Goal: Information Seeking & Learning: Compare options

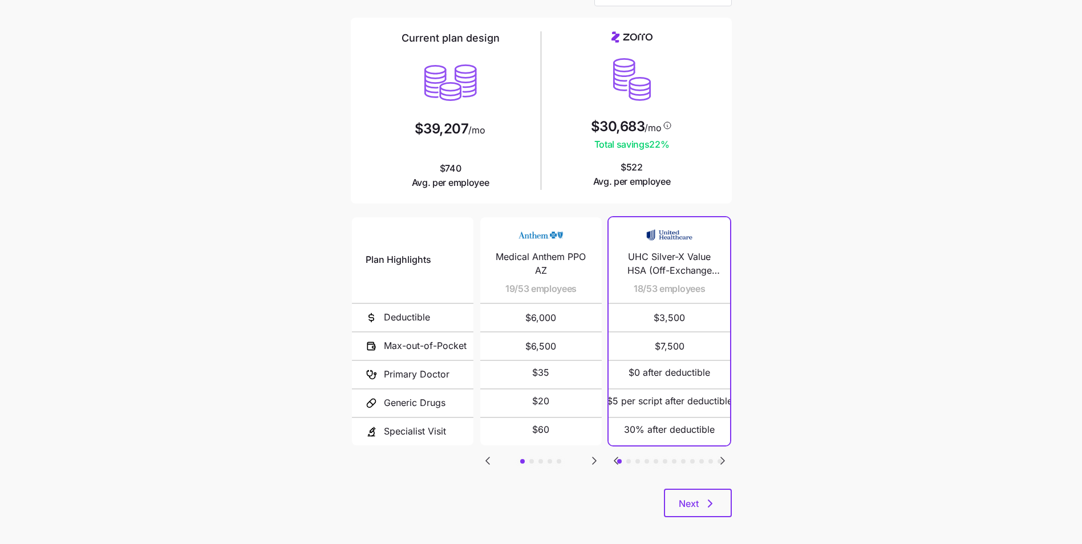
scroll to position [79, 0]
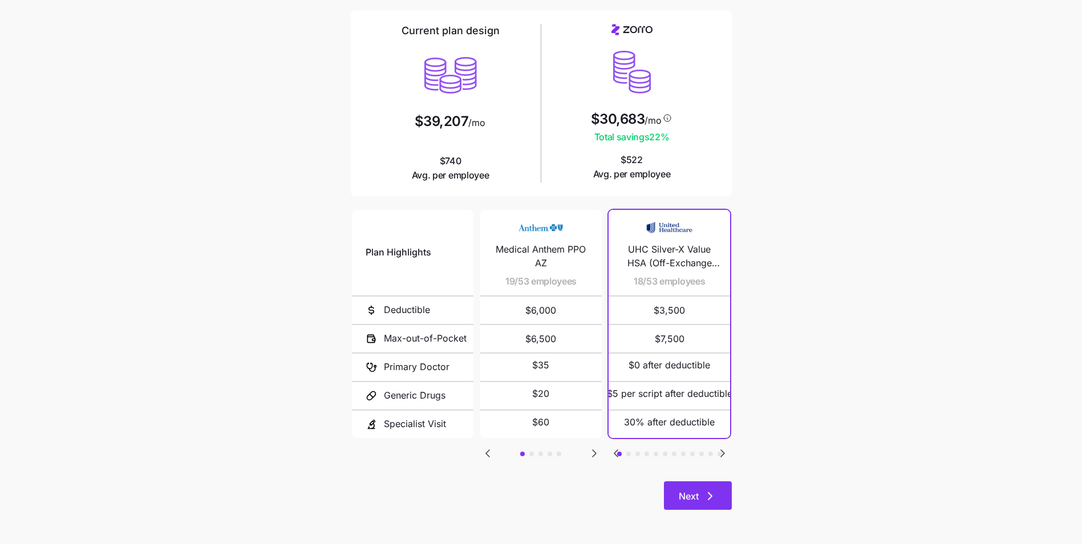
click at [711, 497] on icon "button" at bounding box center [709, 496] width 3 height 7
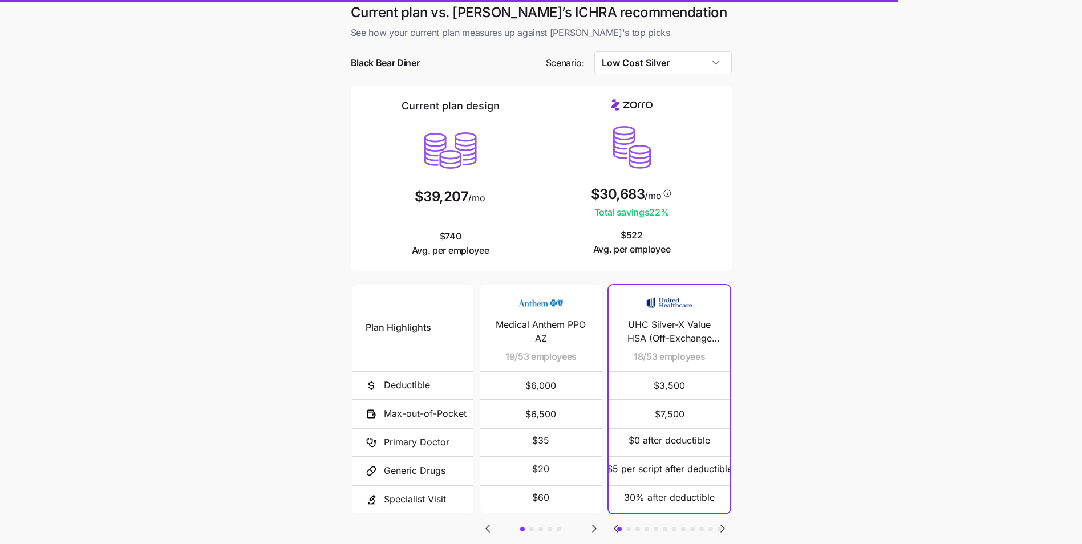
scroll to position [0, 0]
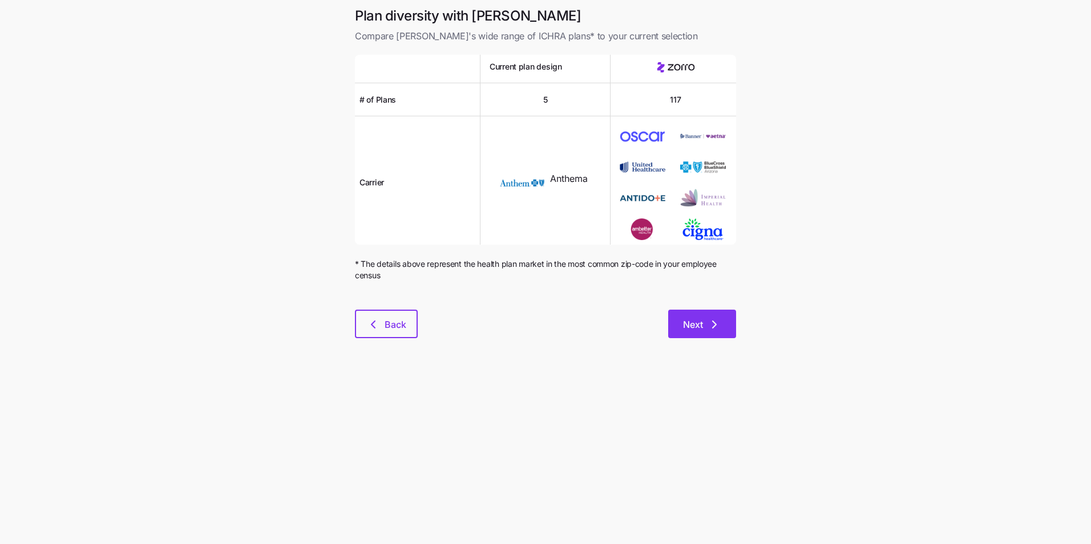
click at [695, 321] on span "Next" at bounding box center [693, 325] width 20 height 14
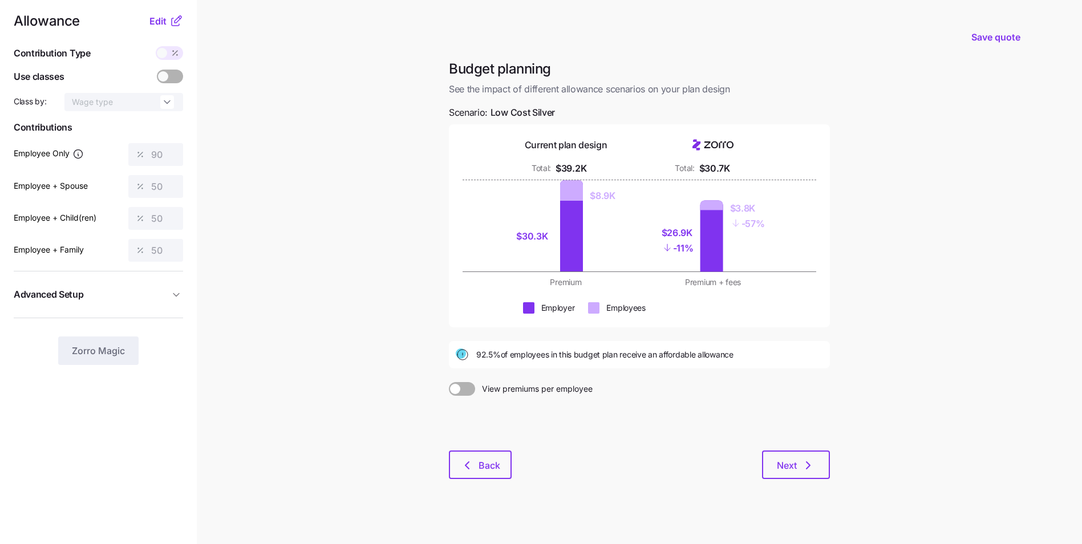
scroll to position [17, 0]
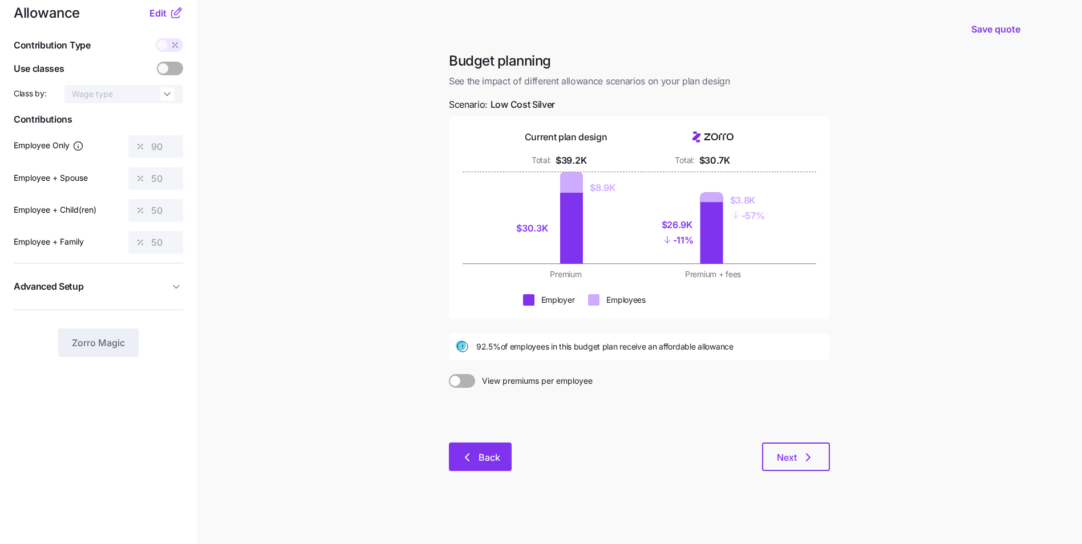
click at [483, 458] on span "Back" at bounding box center [490, 458] width 22 height 14
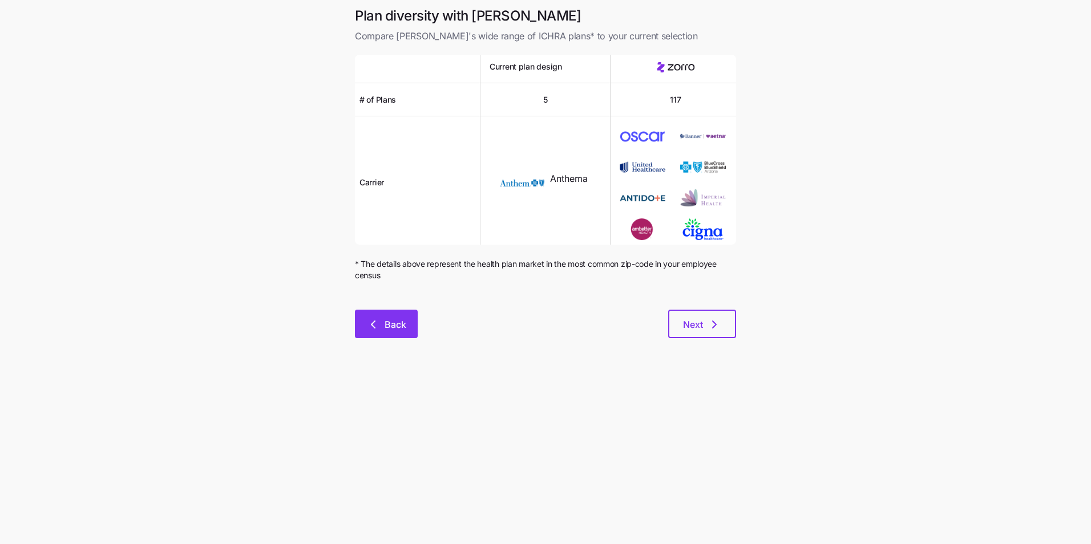
click at [365, 335] on button "Back" at bounding box center [386, 324] width 63 height 29
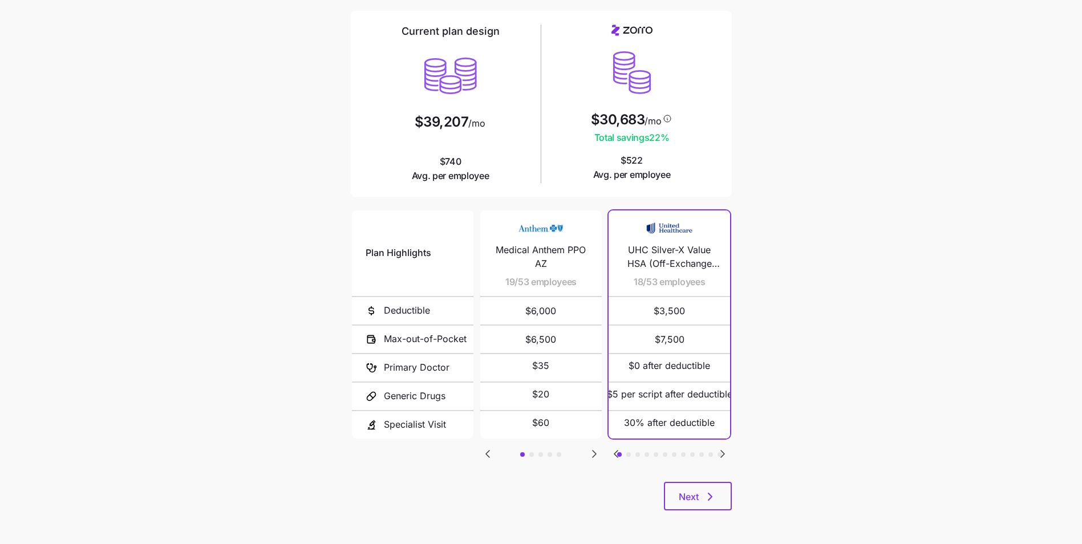
scroll to position [79, 0]
click at [878, 314] on main "Current plan vs. [PERSON_NAME]’s ICHRA recommendation See how your current plan…" at bounding box center [541, 232] width 1082 height 623
click at [725, 497] on button "Next" at bounding box center [698, 495] width 68 height 29
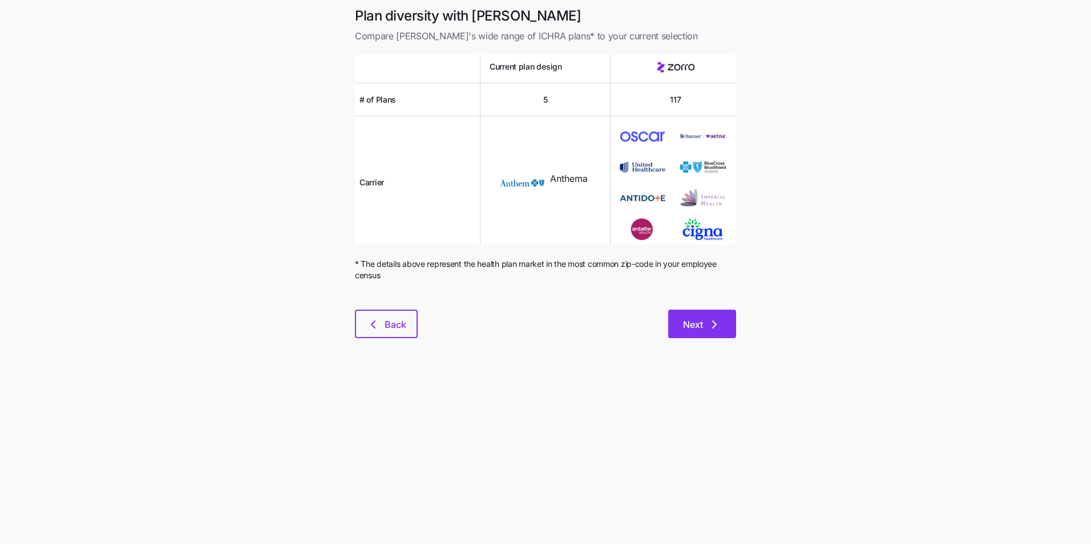
click at [690, 321] on span "Next" at bounding box center [693, 325] width 20 height 14
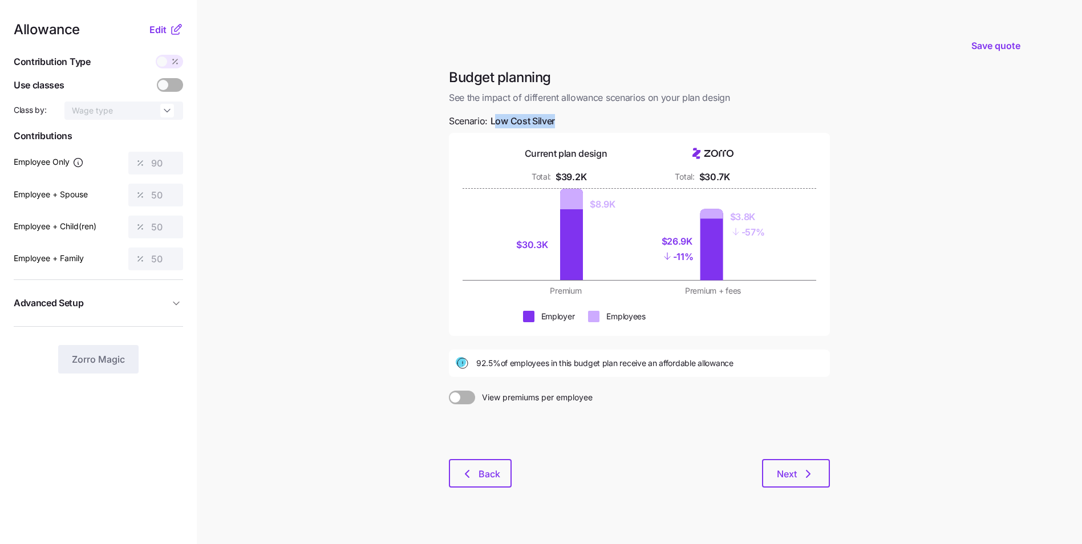
drag, startPoint x: 557, startPoint y: 122, endPoint x: 495, endPoint y: 124, distance: 62.2
click at [495, 124] on div "Budget planning See the impact of different allowance scenarios on your plan de…" at bounding box center [639, 284] width 399 height 433
drag, startPoint x: 495, startPoint y: 124, endPoint x: 512, endPoint y: 124, distance: 17.1
click at [512, 124] on span "Low Cost Silver" at bounding box center [523, 121] width 64 height 14
drag, startPoint x: 623, startPoint y: 151, endPoint x: 529, endPoint y: 155, distance: 93.6
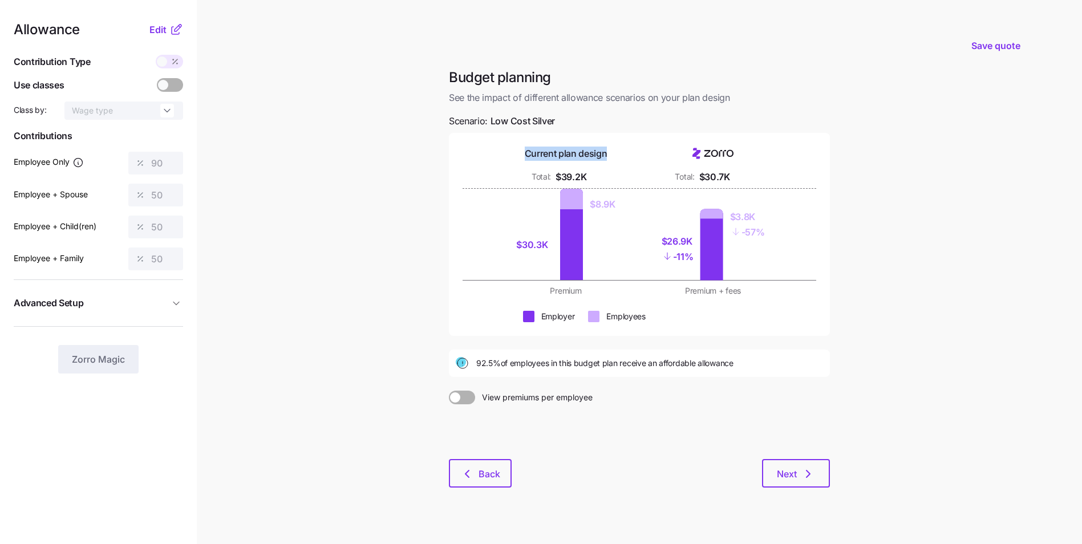
click at [529, 155] on div "Current plan design" at bounding box center [565, 154] width 133 height 14
drag, startPoint x: 529, startPoint y: 155, endPoint x: 615, endPoint y: 182, distance: 90.4
click at [615, 182] on div "Total: $39.2K" at bounding box center [565, 177] width 133 height 14
drag, startPoint x: 750, startPoint y: 145, endPoint x: 684, endPoint y: 151, distance: 66.4
click at [683, 151] on div "Current plan design Total: $39.2K Total: $30.7K $30.3K $8.9K $26.9K - 11% $3.8K…" at bounding box center [639, 234] width 381 height 203
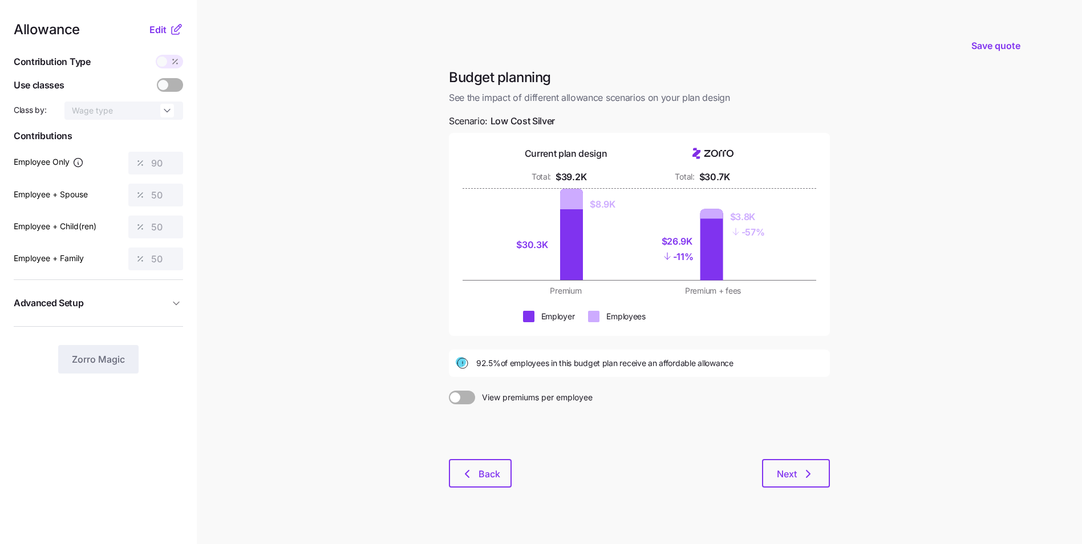
click at [742, 152] on div at bounding box center [712, 154] width 133 height 14
drag, startPoint x: 743, startPoint y: 152, endPoint x: 690, endPoint y: 153, distance: 53.1
click at [690, 153] on div at bounding box center [712, 154] width 133 height 14
drag, startPoint x: 690, startPoint y: 153, endPoint x: 712, endPoint y: 153, distance: 22.2
click at [712, 153] on icon at bounding box center [714, 153] width 7 height 7
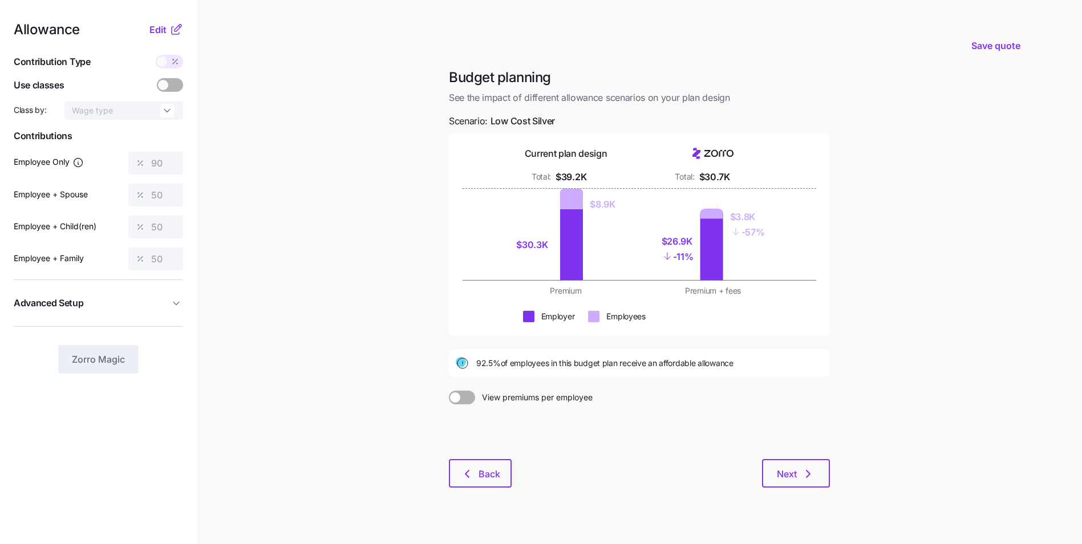
click at [564, 197] on div at bounding box center [571, 199] width 23 height 21
click at [715, 217] on div at bounding box center [711, 214] width 23 height 10
drag, startPoint x: 687, startPoint y: 249, endPoint x: 695, endPoint y: 257, distance: 10.9
click at [687, 250] on div "- 11%" at bounding box center [678, 256] width 32 height 15
click at [882, 271] on main "Save quote Budget planning See the impact of different allowance scenarios on y…" at bounding box center [541, 280] width 1082 height 561
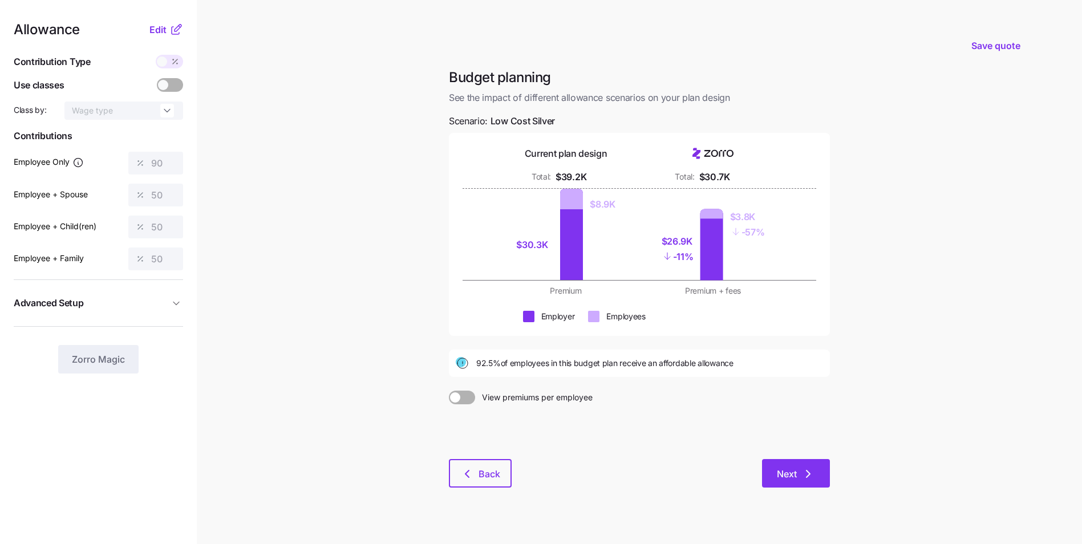
click at [812, 479] on icon "button" at bounding box center [808, 474] width 14 height 14
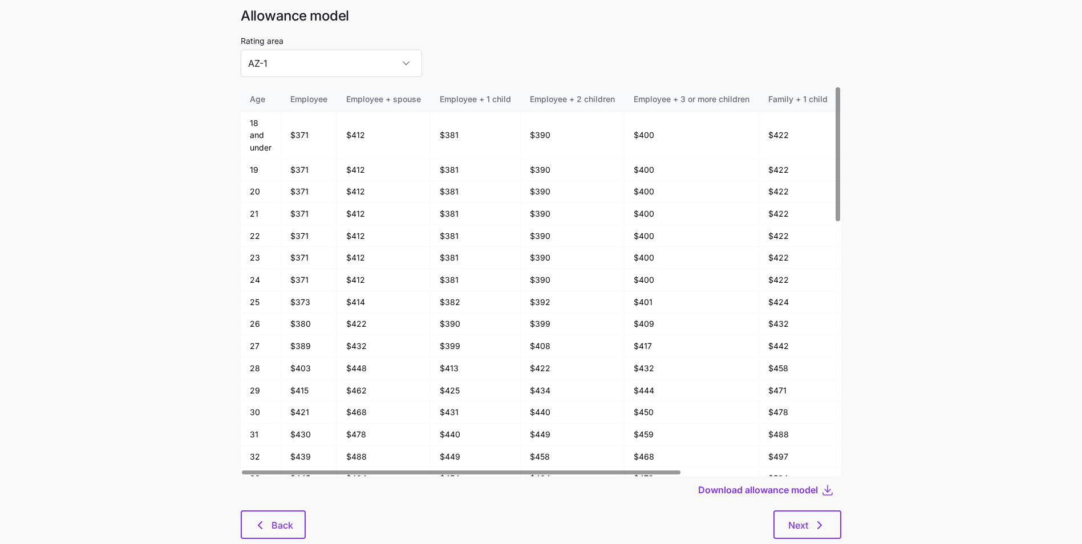
scroll to position [61, 0]
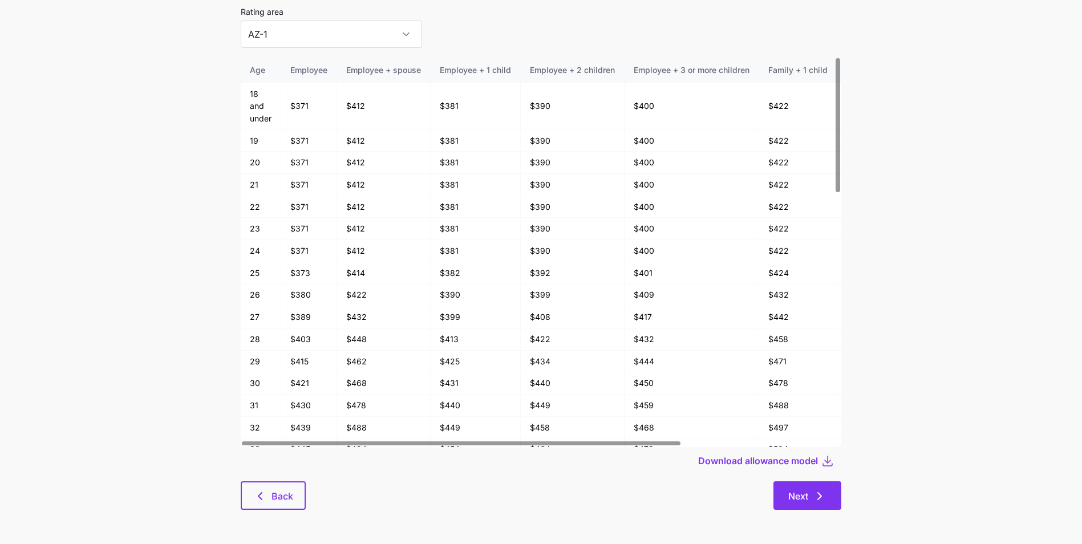
click at [821, 500] on icon "button" at bounding box center [820, 496] width 14 height 14
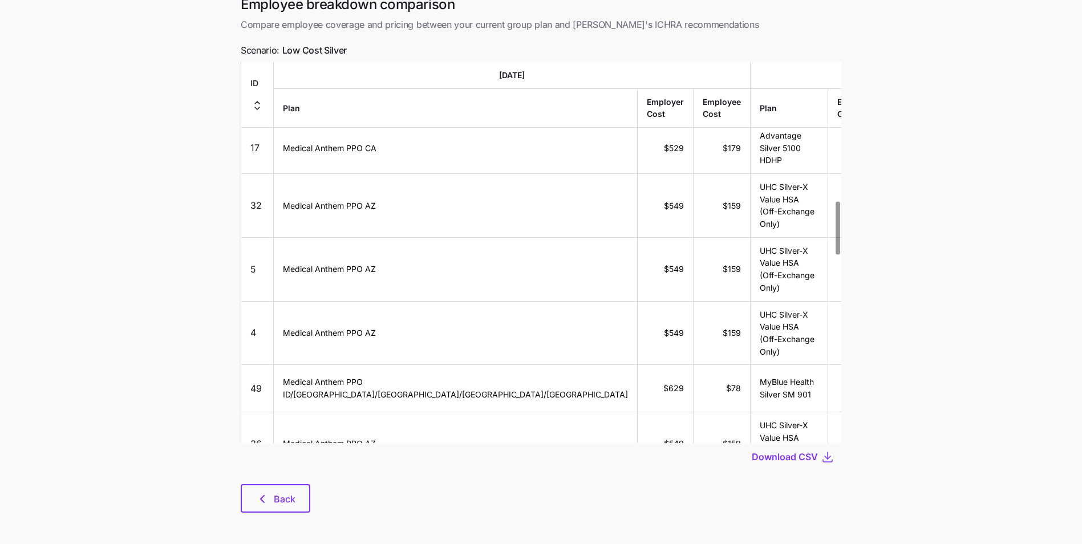
scroll to position [970, 0]
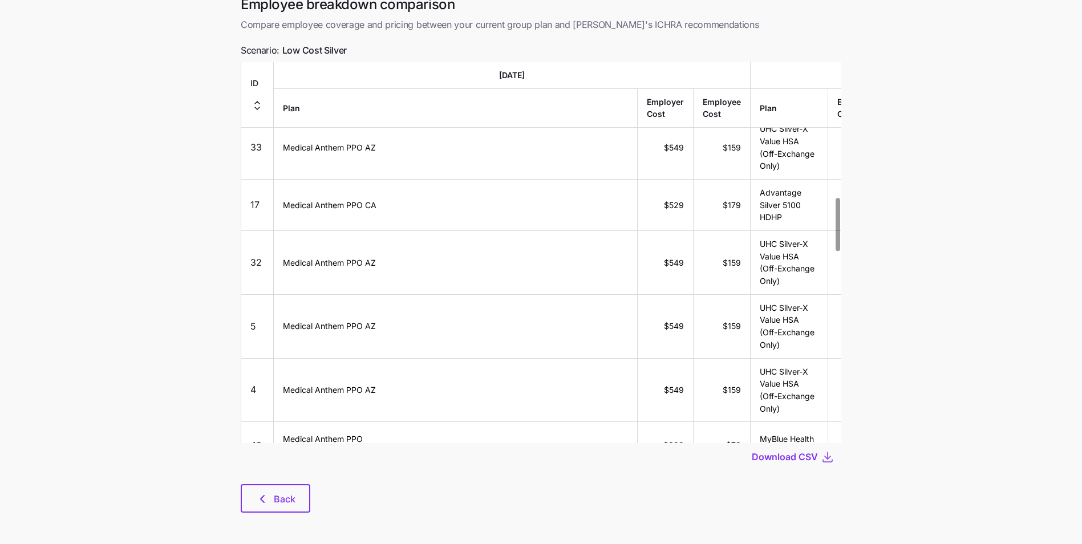
click at [694, 422] on td "$78" at bounding box center [722, 445] width 57 height 47
drag, startPoint x: 518, startPoint y: 243, endPoint x: 803, endPoint y: 249, distance: 285.3
click at [803, 422] on tr "49 Medical Anthem PPO ID/[GEOGRAPHIC_DATA]/[GEOGRAPHIC_DATA]/[GEOGRAPHIC_DATA]/…" at bounding box center [620, 445] width 759 height 47
click at [941, 422] on td at bounding box center [970, 445] width 59 height 47
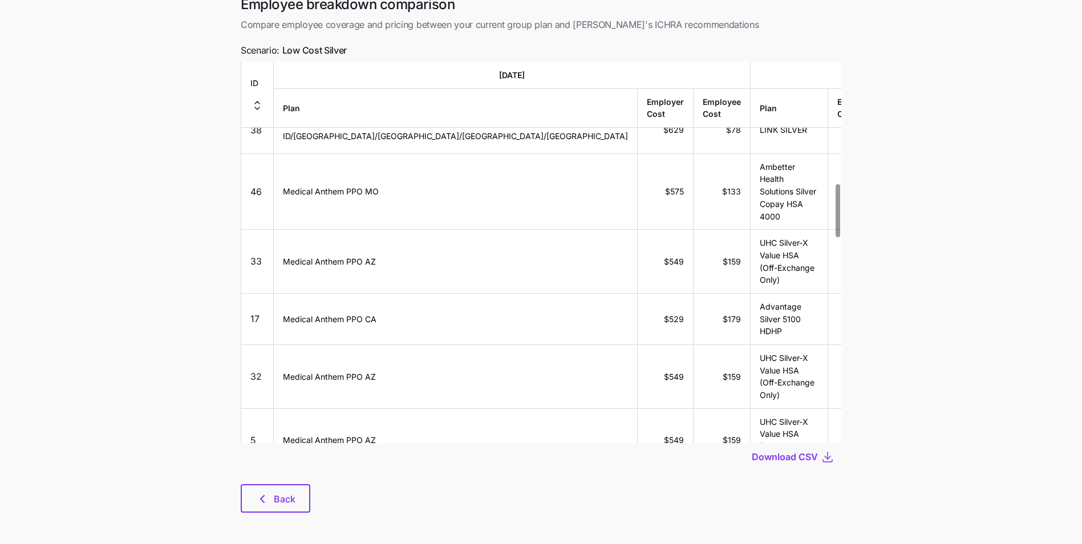
scroll to position [913, 0]
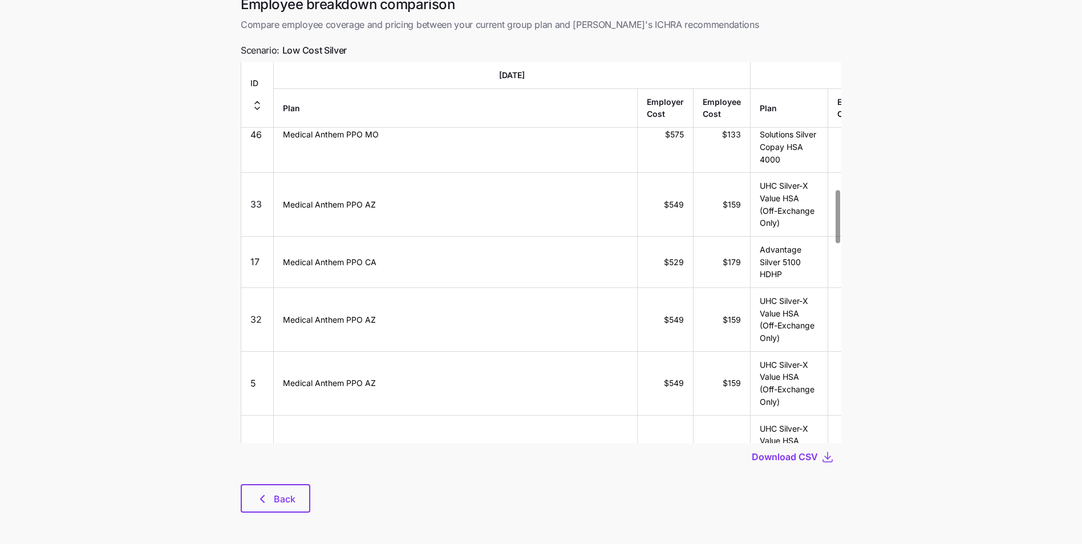
drag, startPoint x: 673, startPoint y: 300, endPoint x: 690, endPoint y: 301, distance: 17.7
click at [828, 479] on td "$721" at bounding box center [856, 502] width 56 height 47
click at [954, 313] on main "Save quote Employee breakdown comparison Compare employee coverage and pricing …" at bounding box center [541, 245] width 1082 height 604
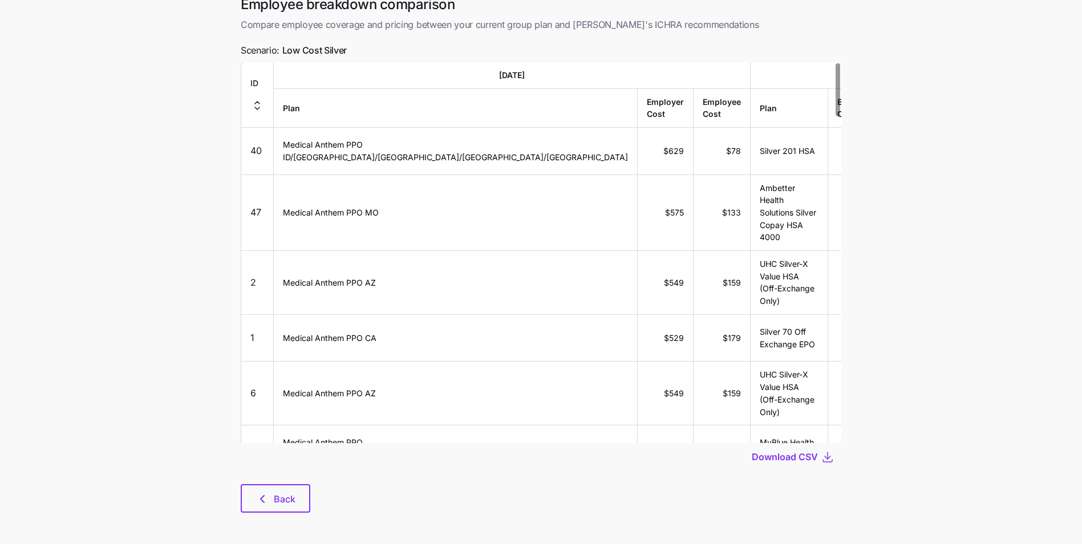
scroll to position [0, 0]
click at [1006, 258] on main "Save quote Employee breakdown comparison Compare employee coverage and pricing …" at bounding box center [541, 245] width 1082 height 604
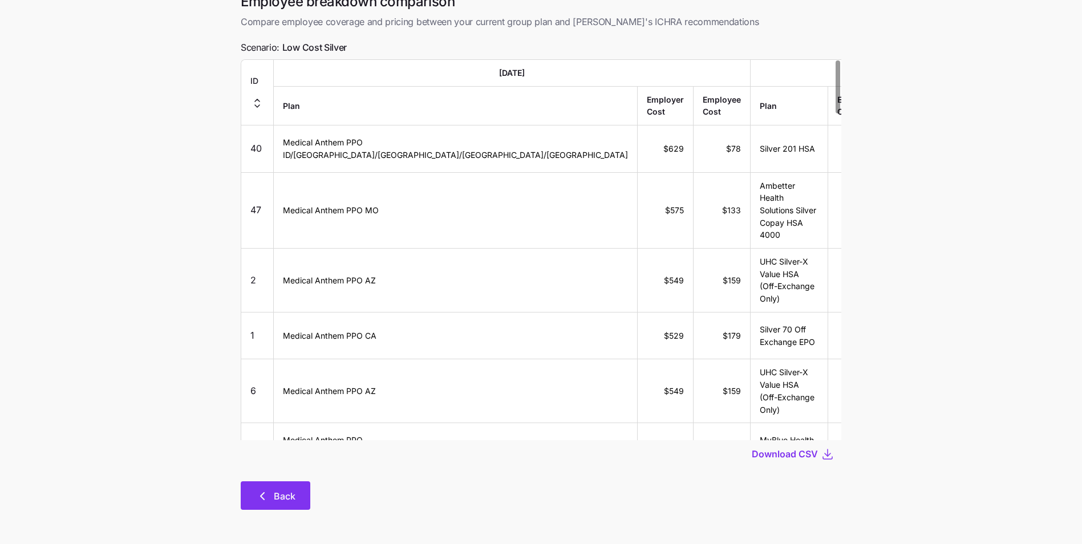
click at [276, 489] on span "Back" at bounding box center [285, 496] width 22 height 14
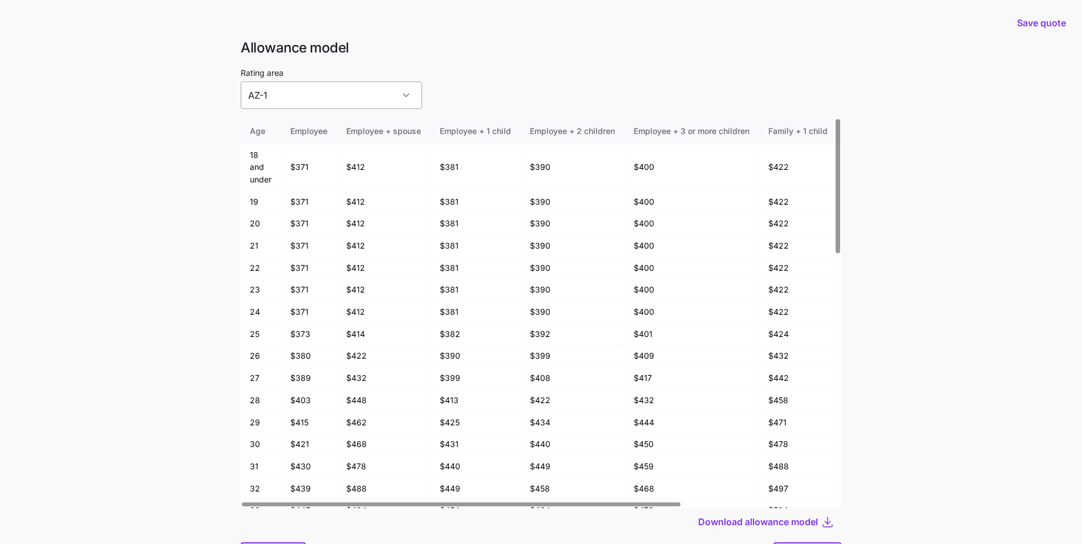
click at [387, 96] on input "AZ-1" at bounding box center [331, 95] width 181 height 27
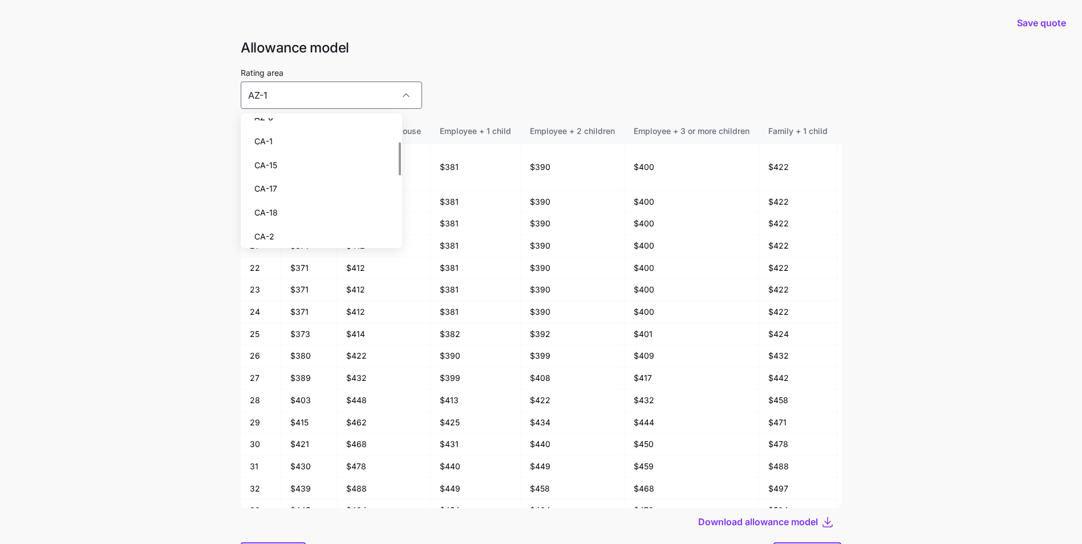
scroll to position [114, 0]
click at [325, 163] on div "CA-18" at bounding box center [321, 159] width 152 height 24
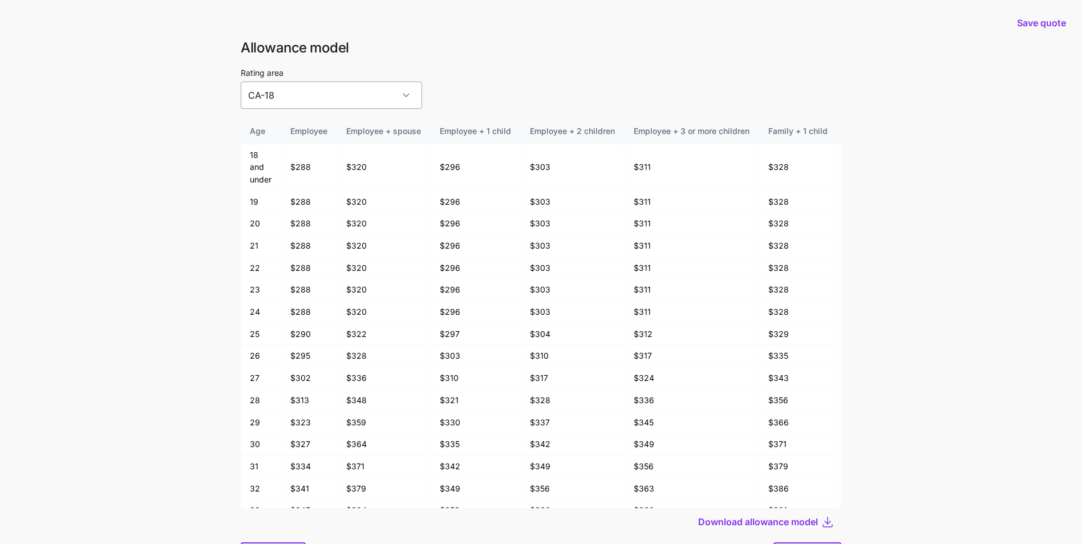
click at [385, 99] on input "CA-18" at bounding box center [331, 95] width 181 height 27
click at [333, 191] on div "MO-3" at bounding box center [321, 187] width 152 height 24
click at [364, 87] on input "MO-3" at bounding box center [331, 95] width 181 height 27
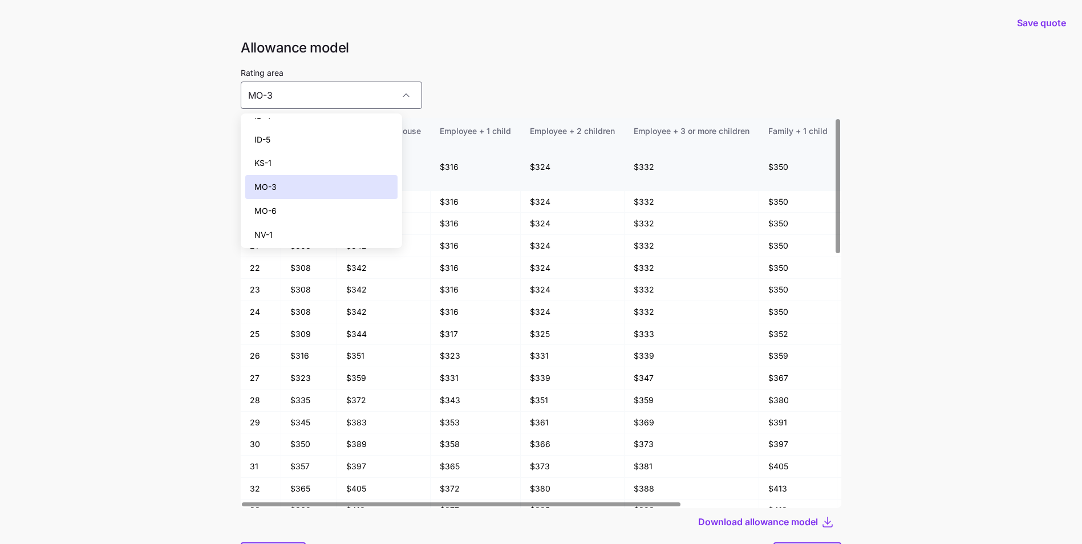
click at [311, 165] on div "KS-1" at bounding box center [321, 163] width 152 height 24
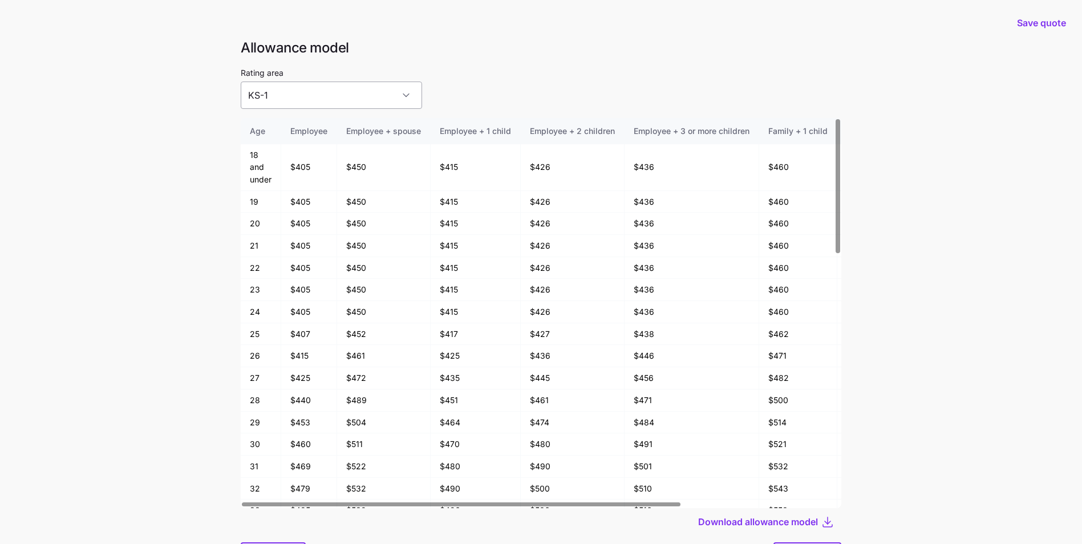
click at [378, 95] on input "KS-1" at bounding box center [331, 95] width 181 height 27
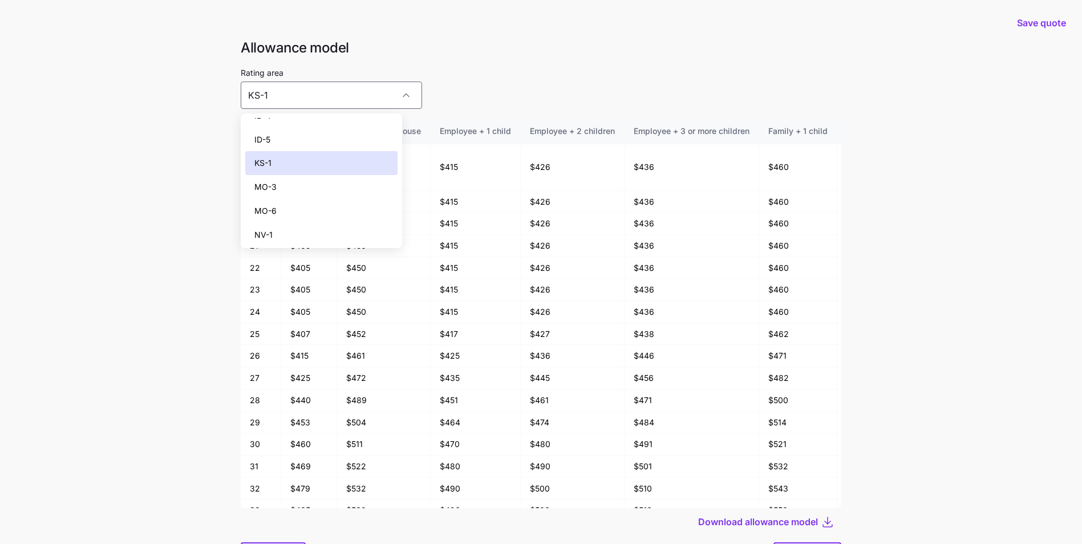
click at [346, 188] on div "MO-3" at bounding box center [321, 187] width 152 height 24
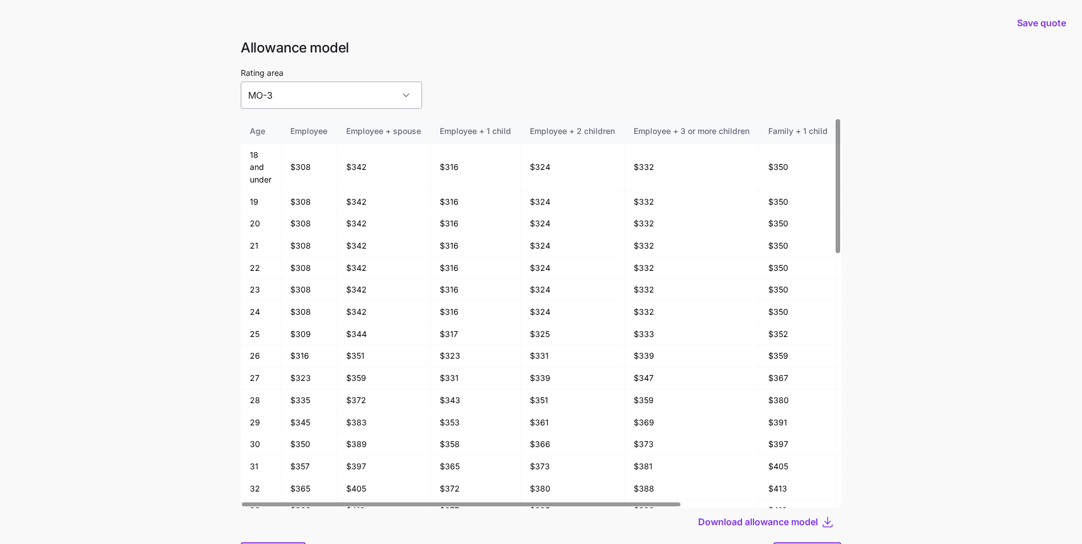
click at [373, 89] on input "MO-3" at bounding box center [331, 95] width 181 height 27
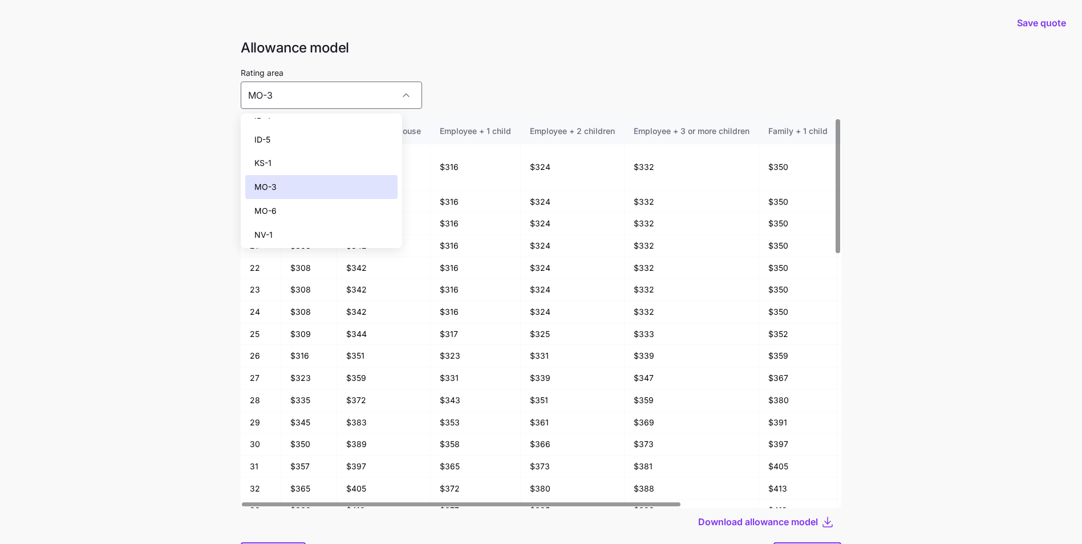
scroll to position [342, 0]
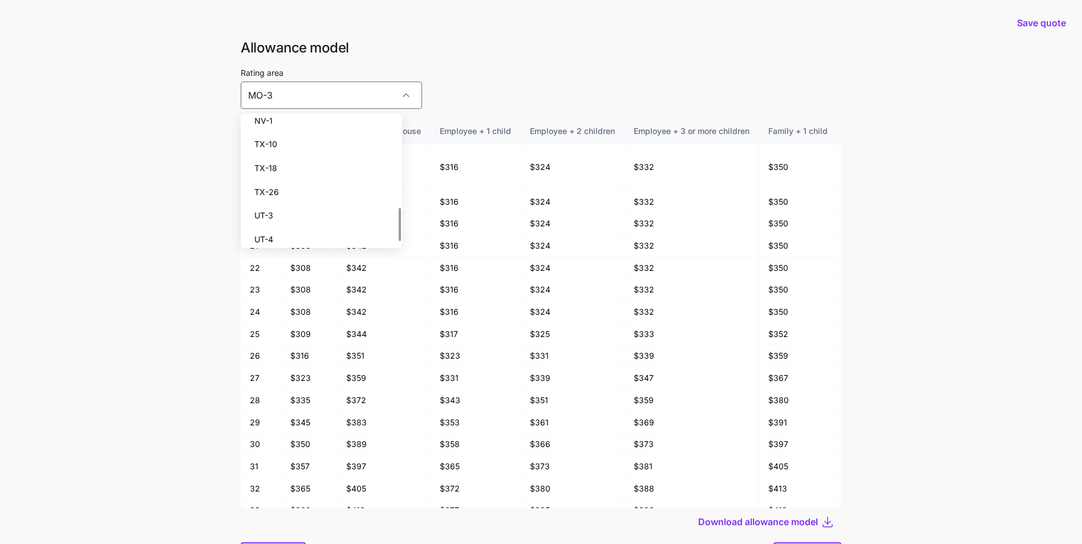
click at [332, 189] on div "TX-26" at bounding box center [321, 192] width 152 height 24
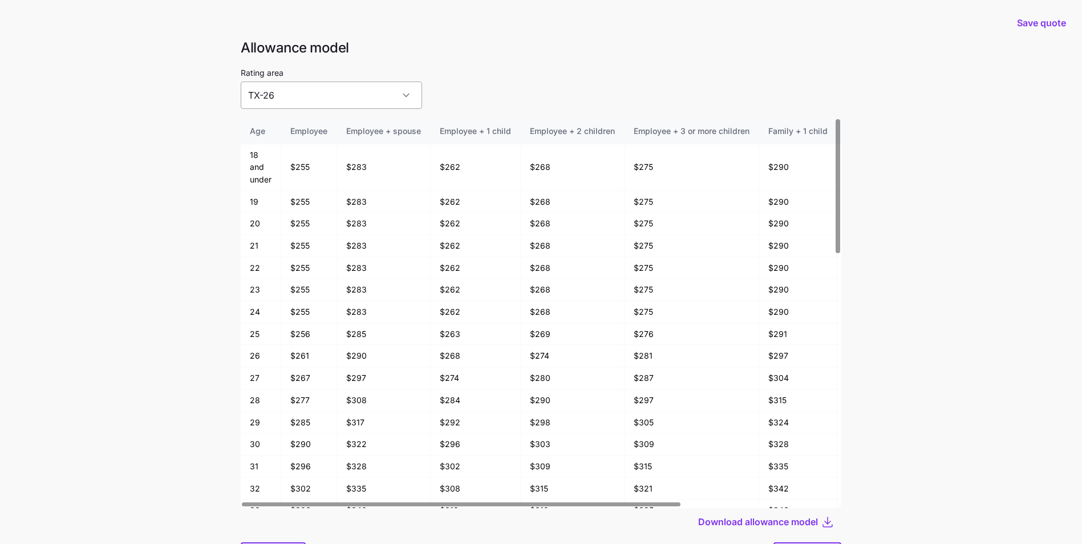
click at [370, 90] on input "TX-26" at bounding box center [331, 95] width 181 height 27
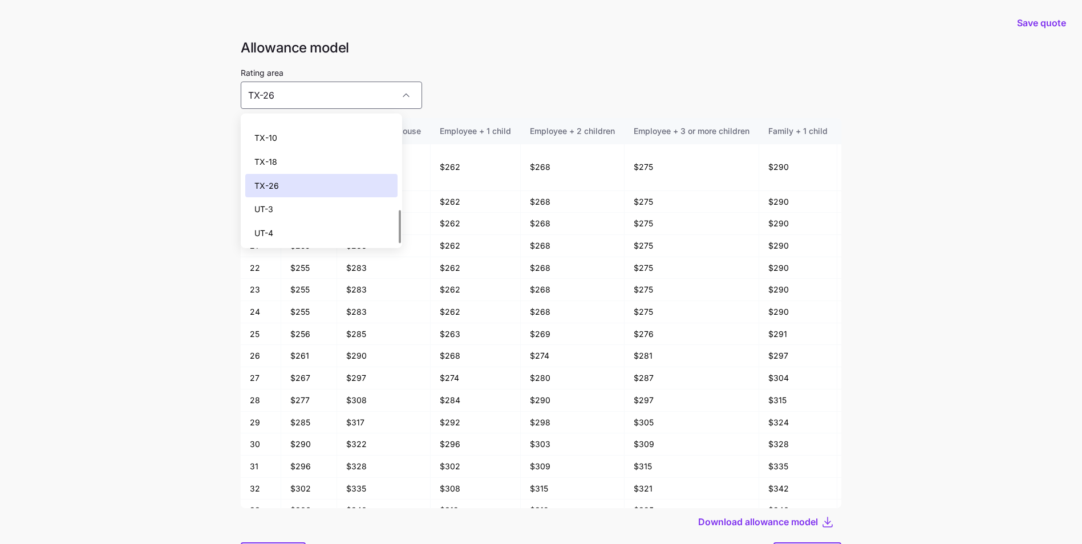
scroll to position [350, 0]
click at [340, 209] on div "UT-3" at bounding box center [321, 208] width 152 height 24
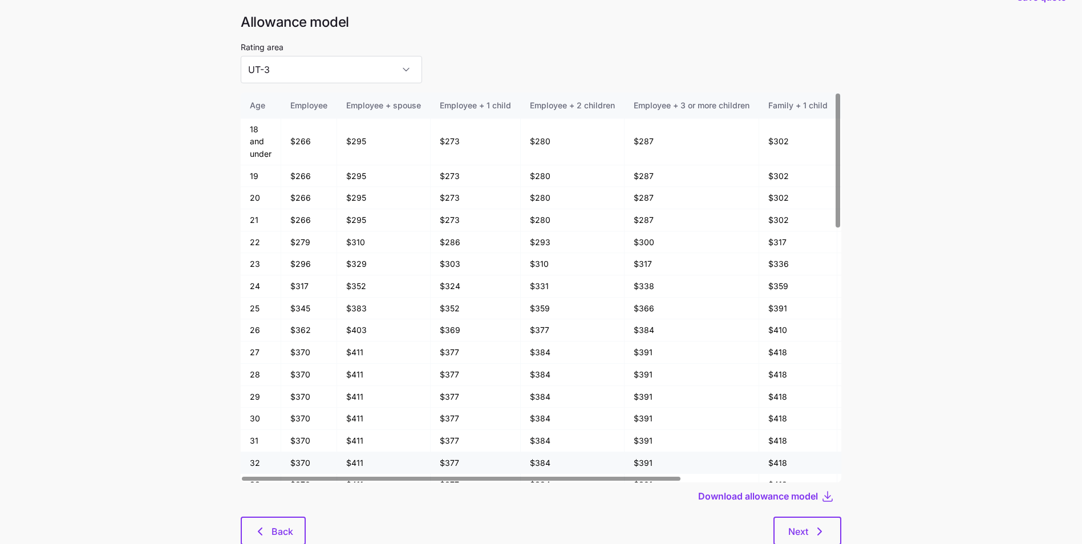
scroll to position [61, 0]
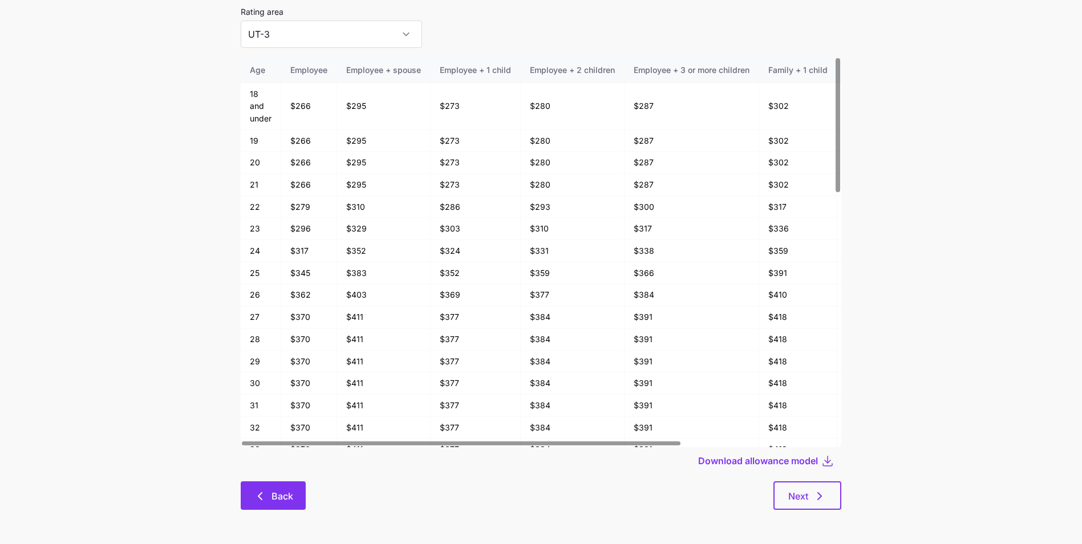
click at [297, 497] on button "Back" at bounding box center [273, 495] width 65 height 29
type input "AZ-1"
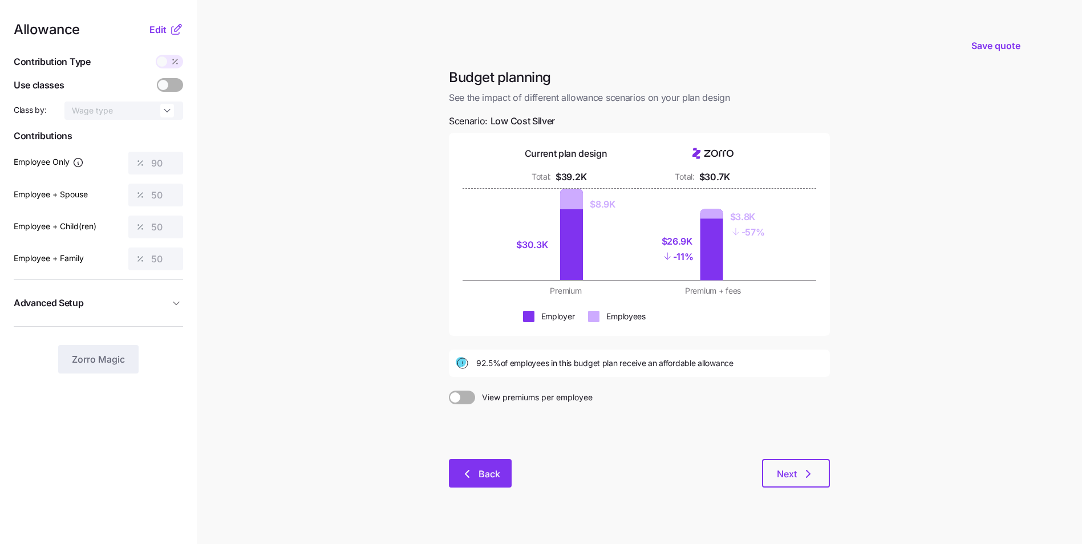
click at [511, 472] on button "Back" at bounding box center [480, 473] width 63 height 29
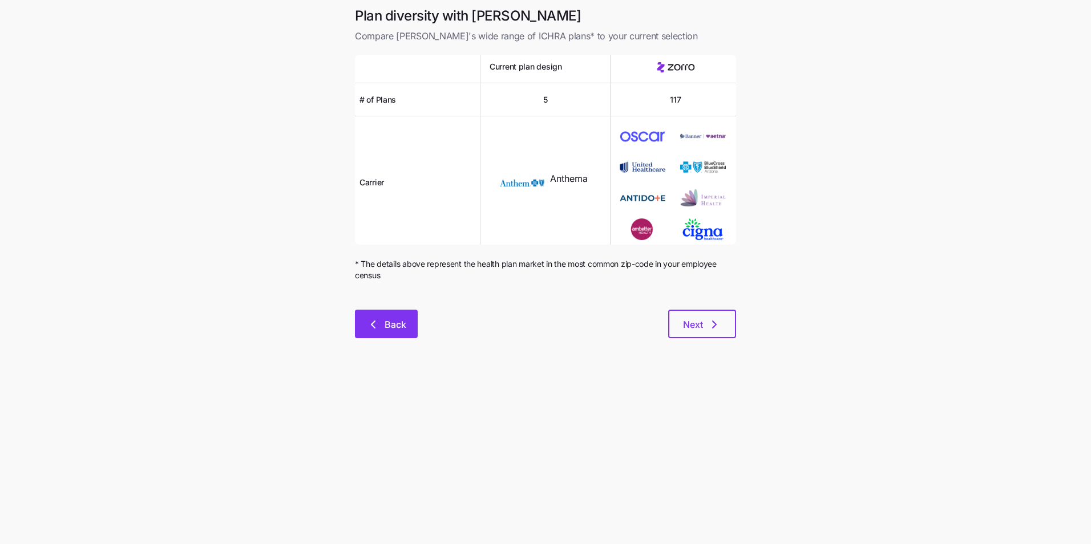
click at [391, 331] on span "Back" at bounding box center [395, 325] width 22 height 14
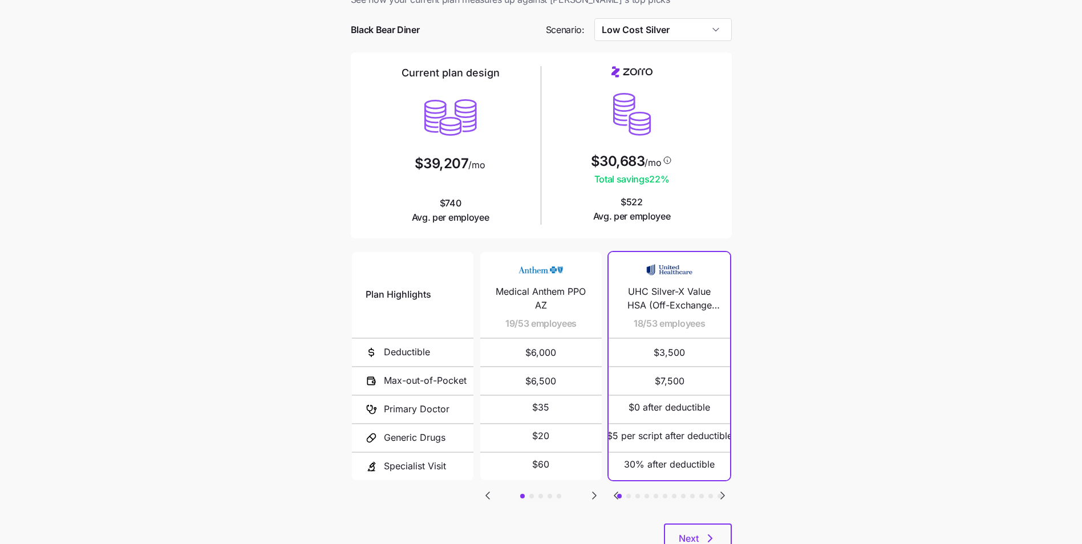
scroll to position [57, 0]
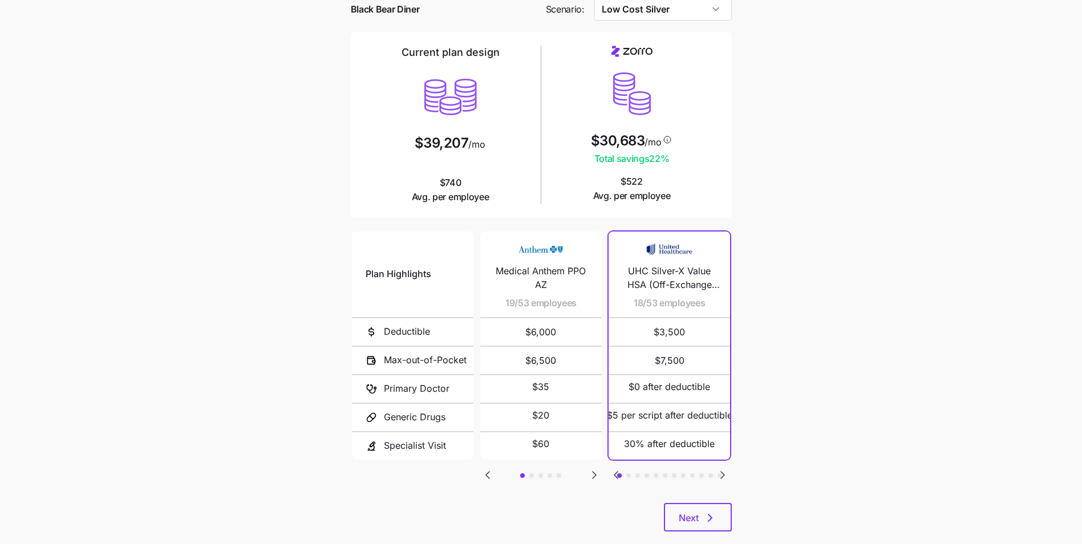
click at [722, 472] on icon "Go to next slide" at bounding box center [723, 475] width 14 height 14
click at [720, 472] on icon "Go to next slide" at bounding box center [723, 475] width 14 height 14
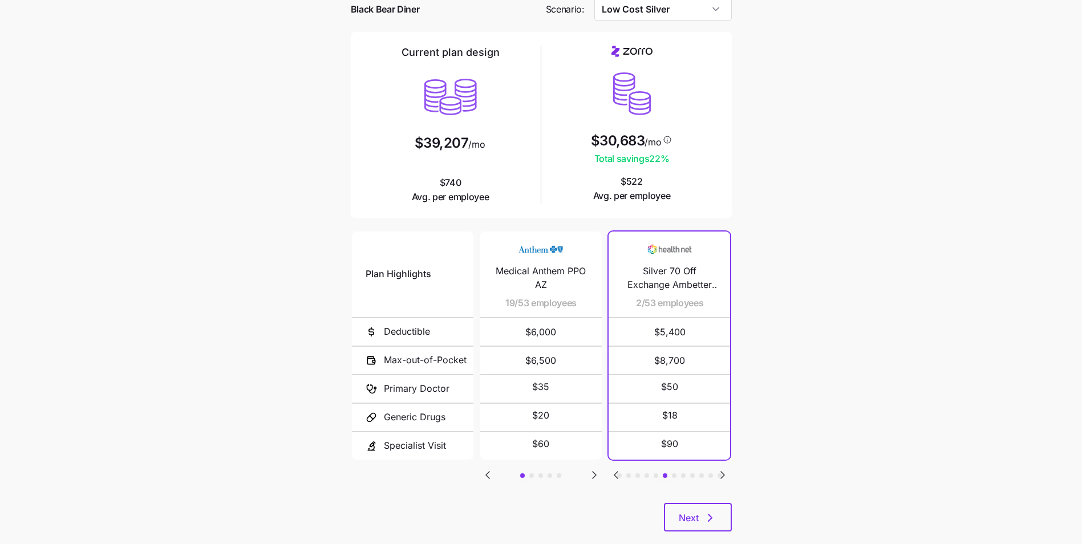
click at [724, 469] on icon "Go to next slide" at bounding box center [723, 475] width 14 height 14
click at [718, 476] on icon "Go to next slide" at bounding box center [723, 475] width 14 height 14
click at [720, 475] on icon "Go to next slide" at bounding box center [723, 475] width 14 height 14
click at [721, 477] on icon "Go to next slide" at bounding box center [723, 475] width 14 height 14
click at [726, 472] on icon "Go to next slide" at bounding box center [723, 475] width 14 height 14
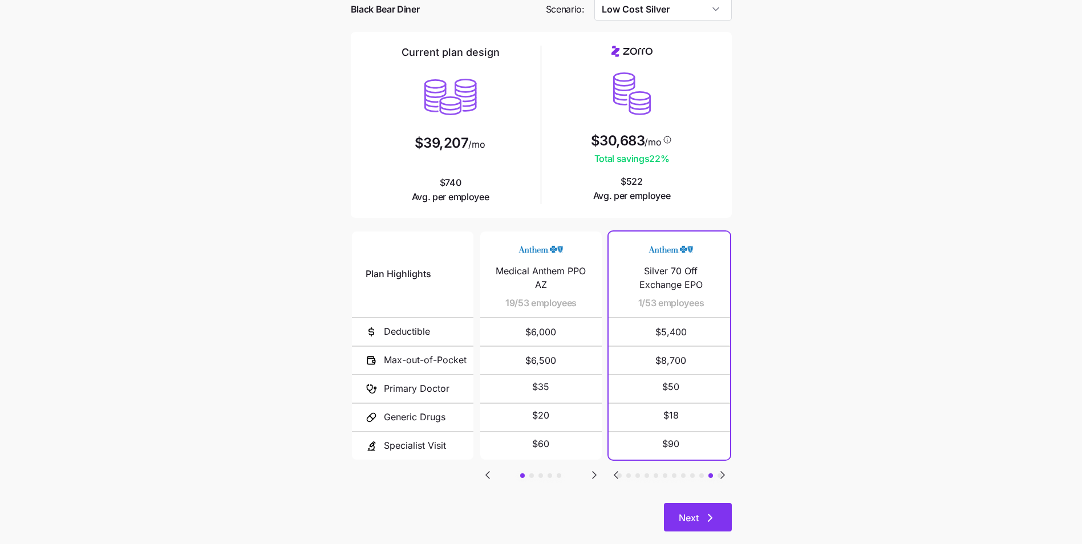
click at [711, 515] on icon "button" at bounding box center [710, 518] width 14 height 14
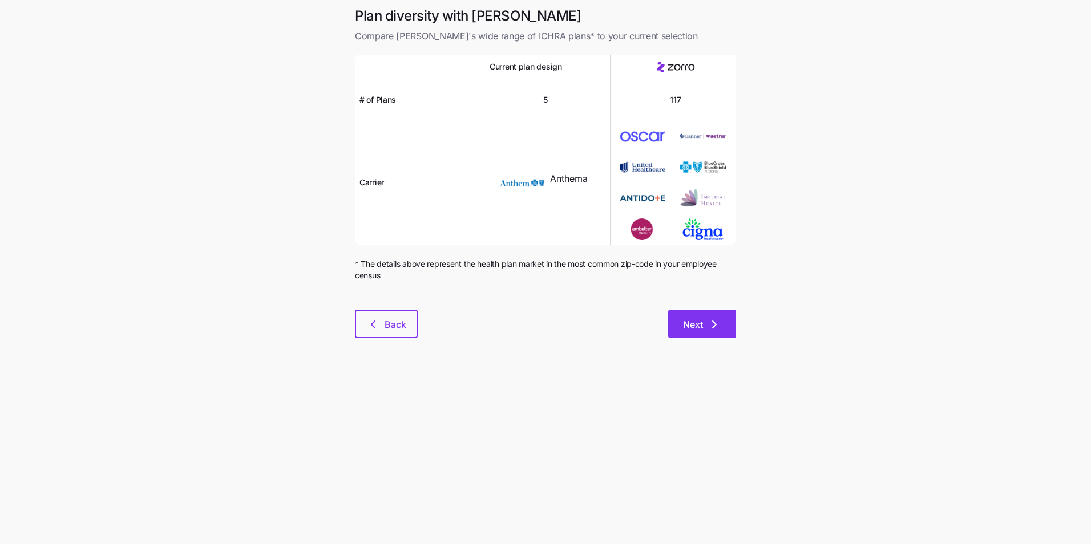
click at [714, 322] on icon "button" at bounding box center [714, 325] width 14 height 14
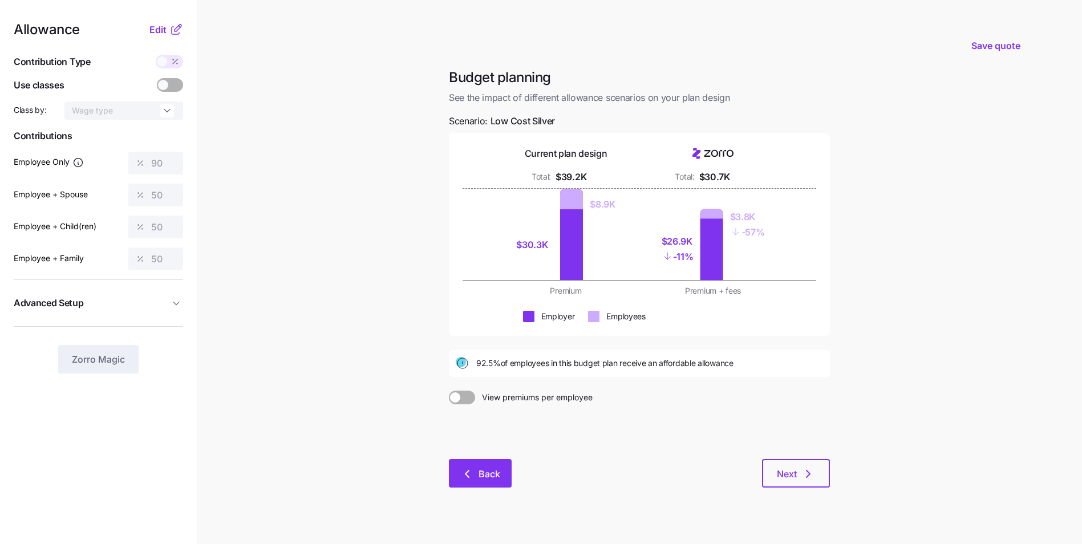
click at [488, 472] on span "Back" at bounding box center [490, 474] width 22 height 14
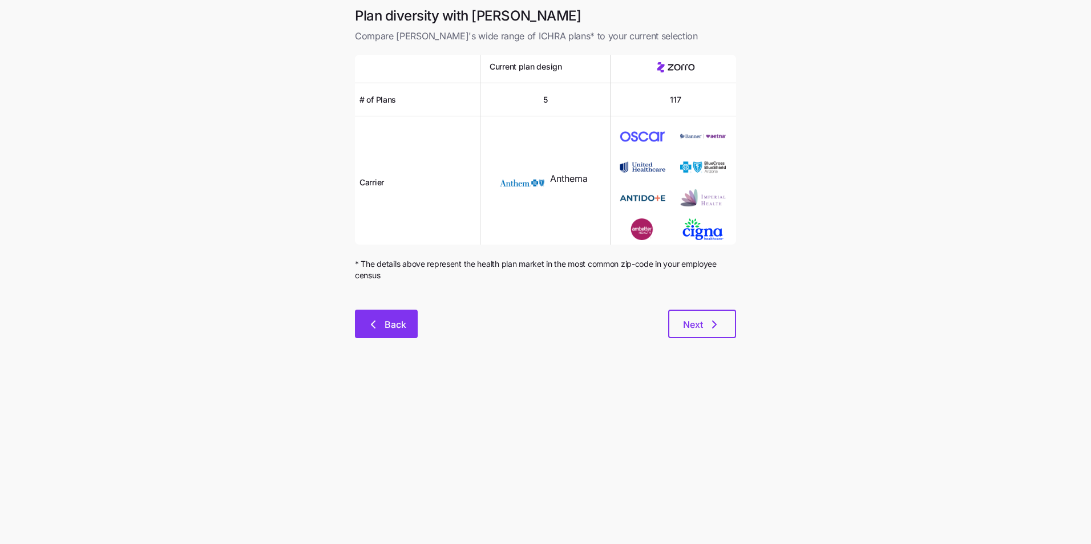
click at [407, 325] on button "Back" at bounding box center [386, 324] width 63 height 29
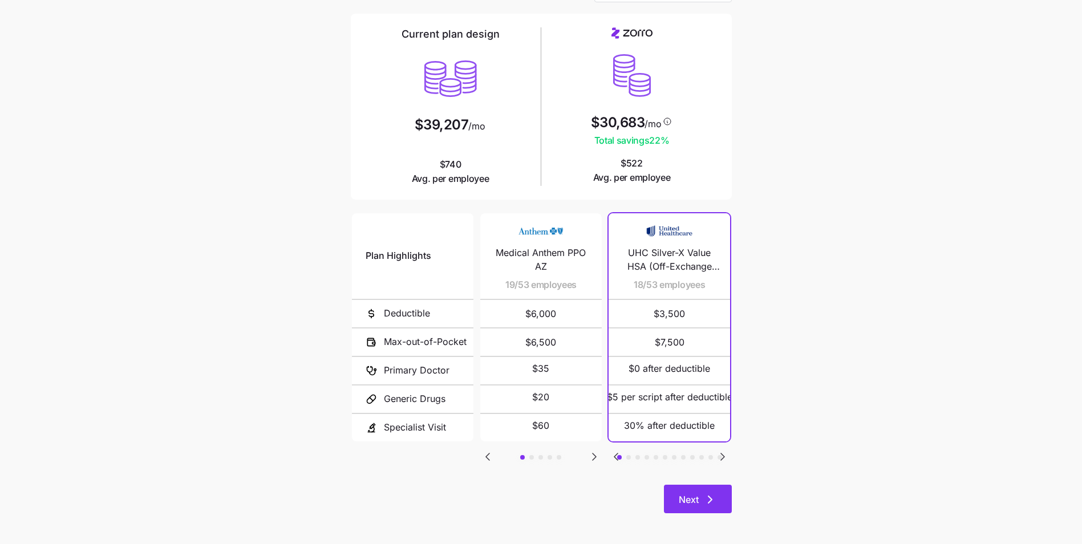
scroll to position [79, 0]
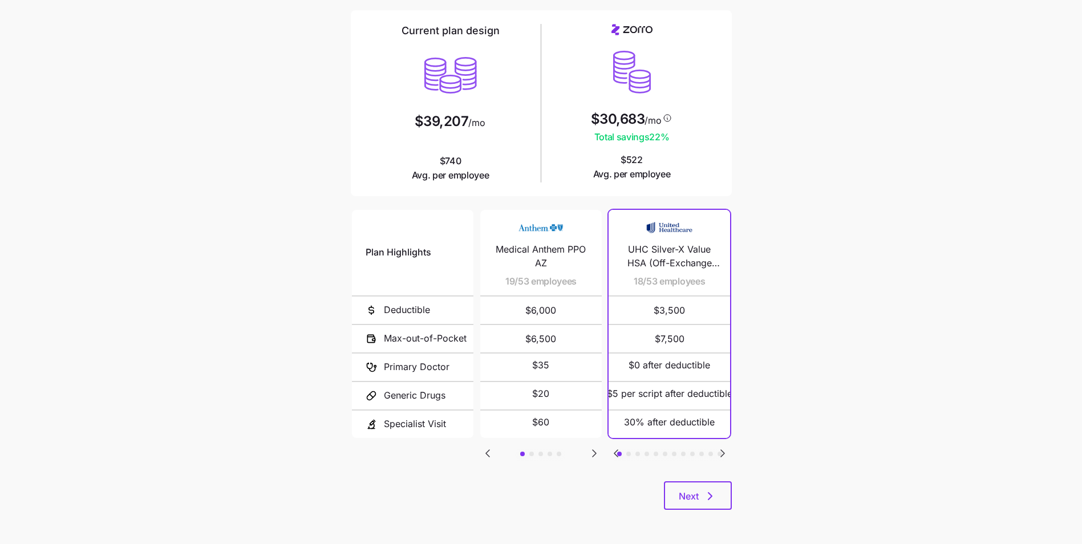
click at [809, 402] on main "Current plan vs. [PERSON_NAME]’s ICHRA recommendation See how your current plan…" at bounding box center [541, 232] width 1082 height 623
click at [707, 496] on icon "button" at bounding box center [710, 496] width 14 height 14
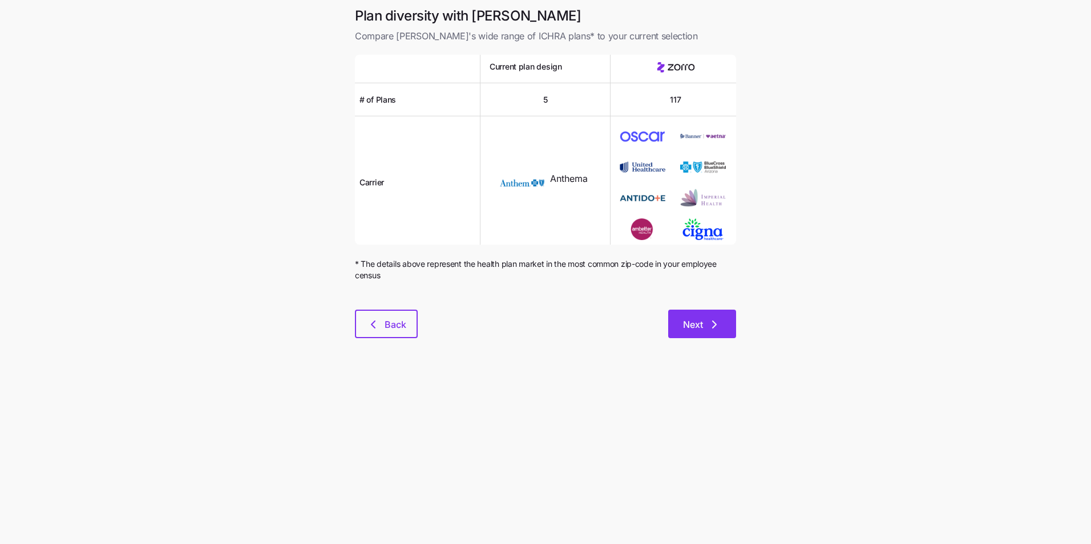
click at [704, 326] on span "Next" at bounding box center [702, 325] width 38 height 14
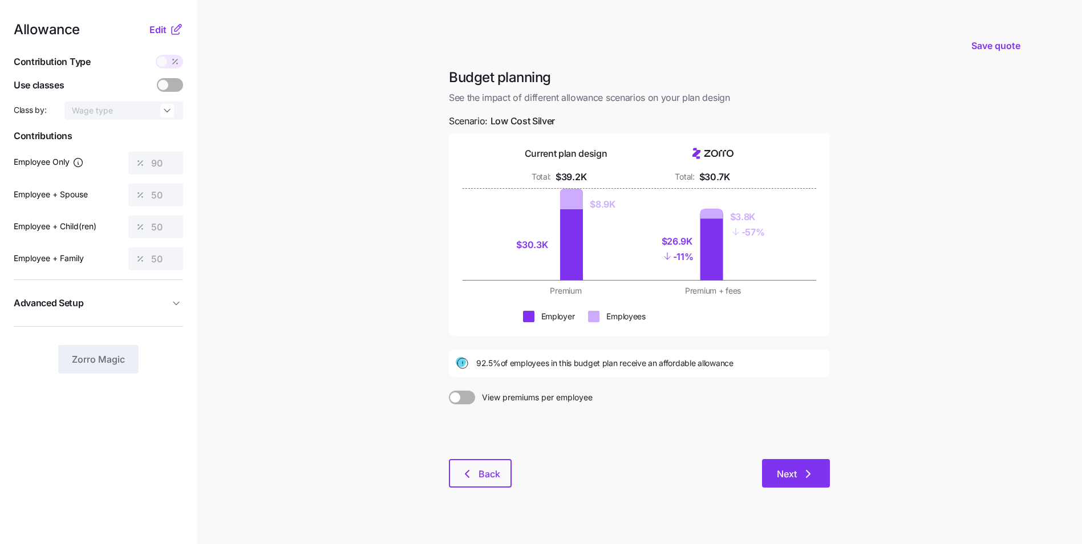
click at [772, 472] on button "Next" at bounding box center [796, 473] width 68 height 29
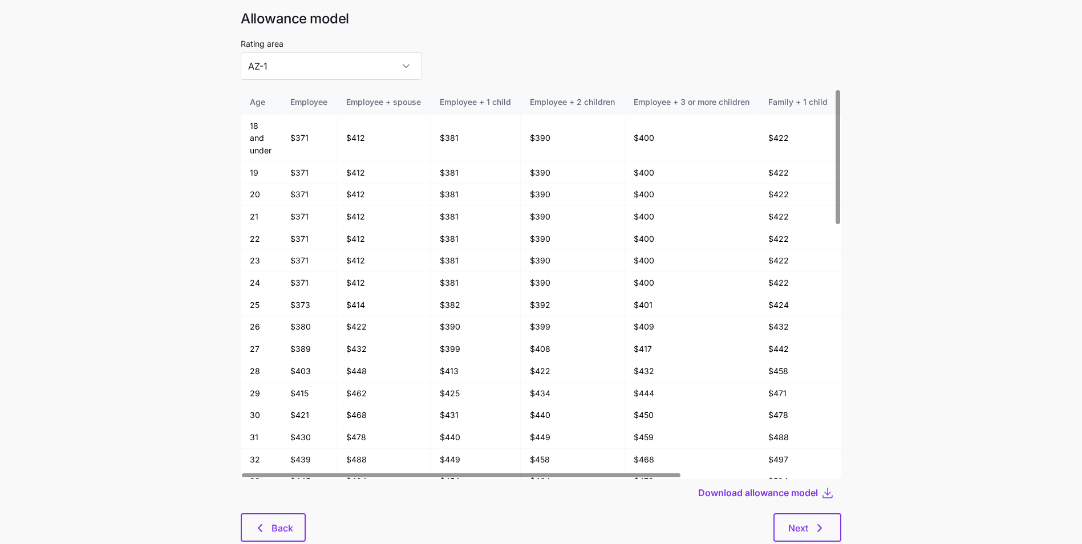
scroll to position [57, 0]
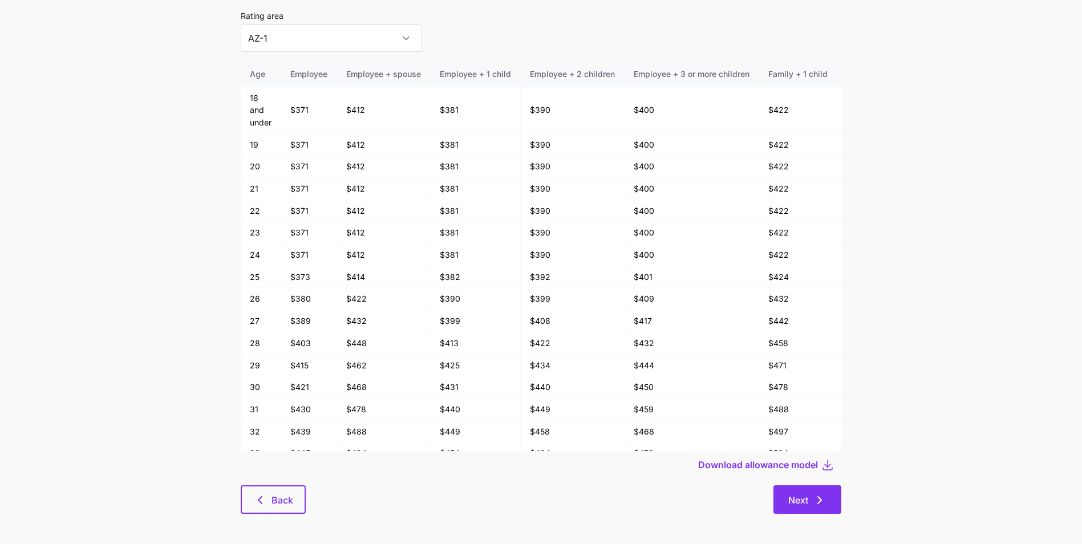
click at [815, 494] on icon "button" at bounding box center [820, 500] width 14 height 14
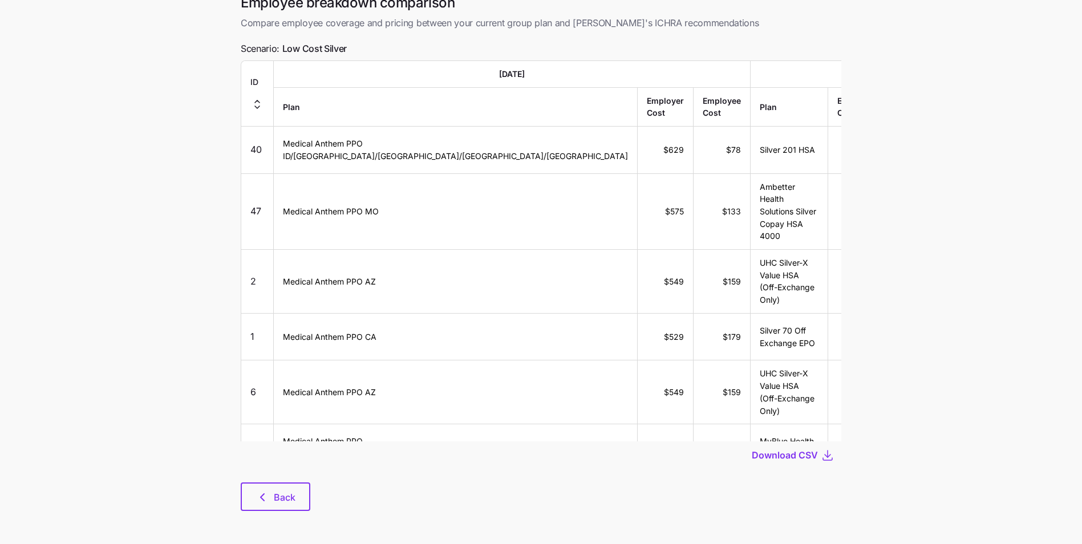
scroll to position [60, 0]
click at [290, 485] on button "Back" at bounding box center [276, 495] width 70 height 29
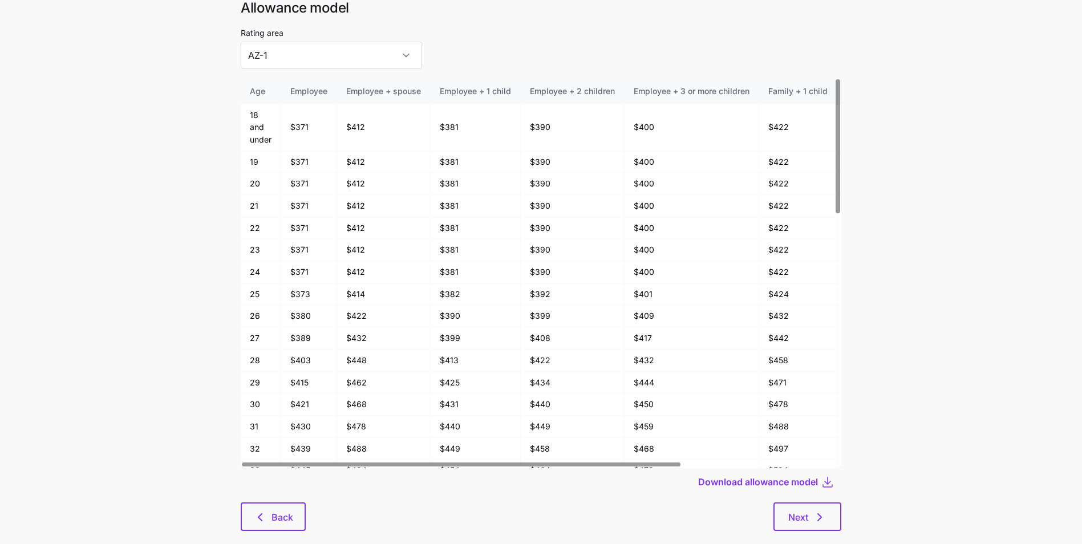
scroll to position [57, 0]
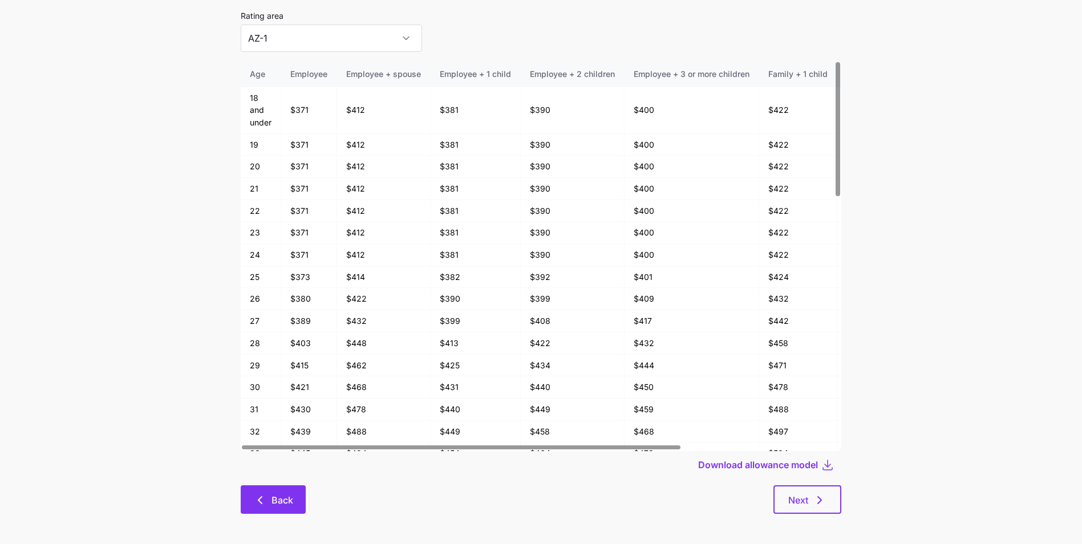
click at [274, 503] on span "Back" at bounding box center [283, 500] width 22 height 14
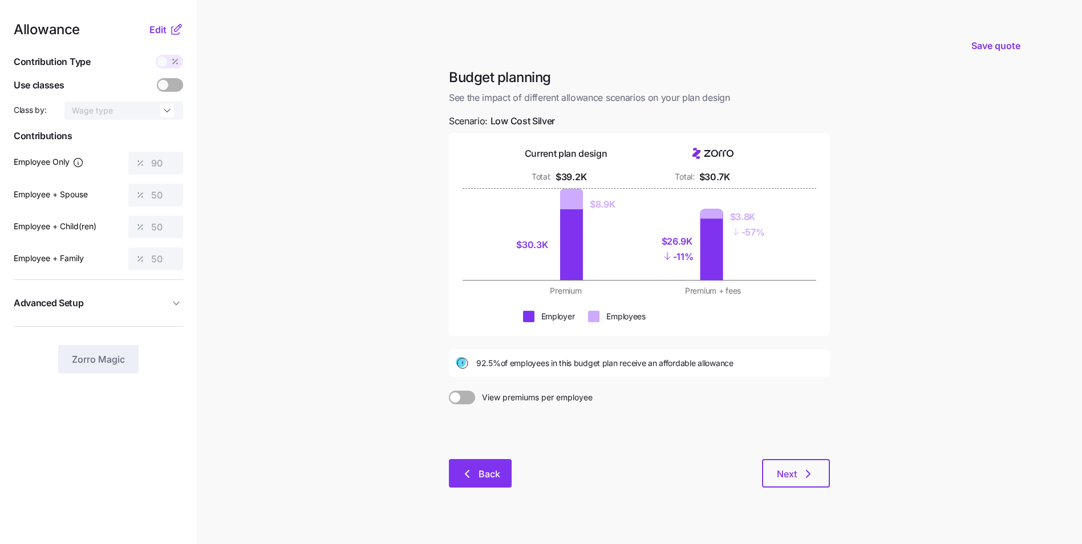
click at [458, 481] on button "Back" at bounding box center [480, 473] width 63 height 29
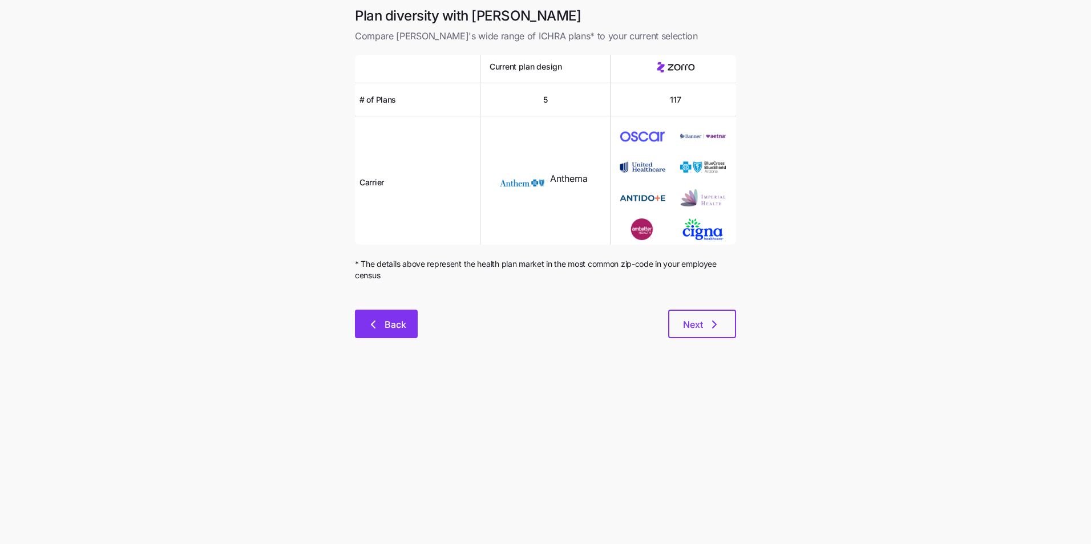
click at [396, 319] on span "Back" at bounding box center [395, 325] width 22 height 14
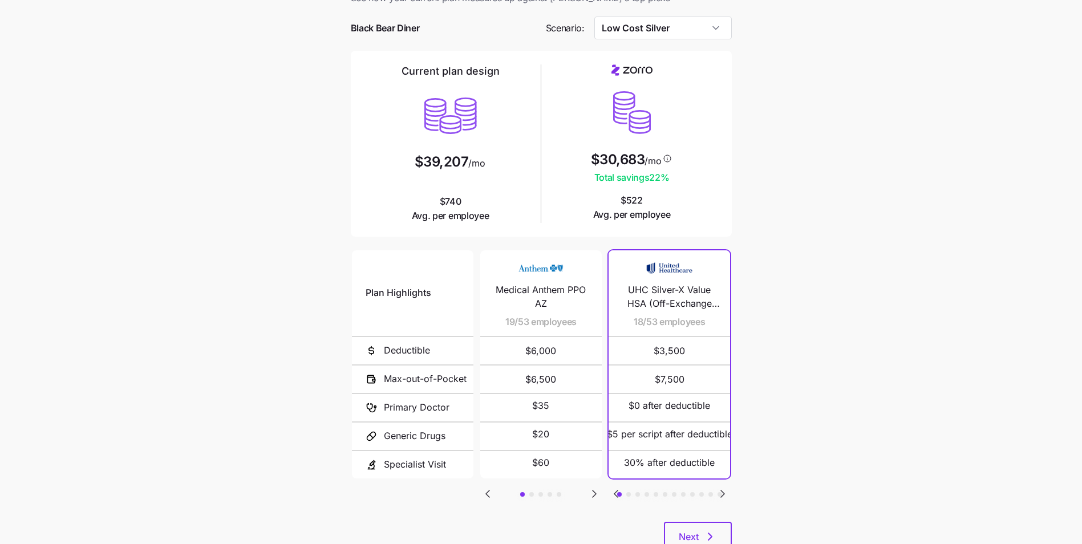
scroll to position [57, 0]
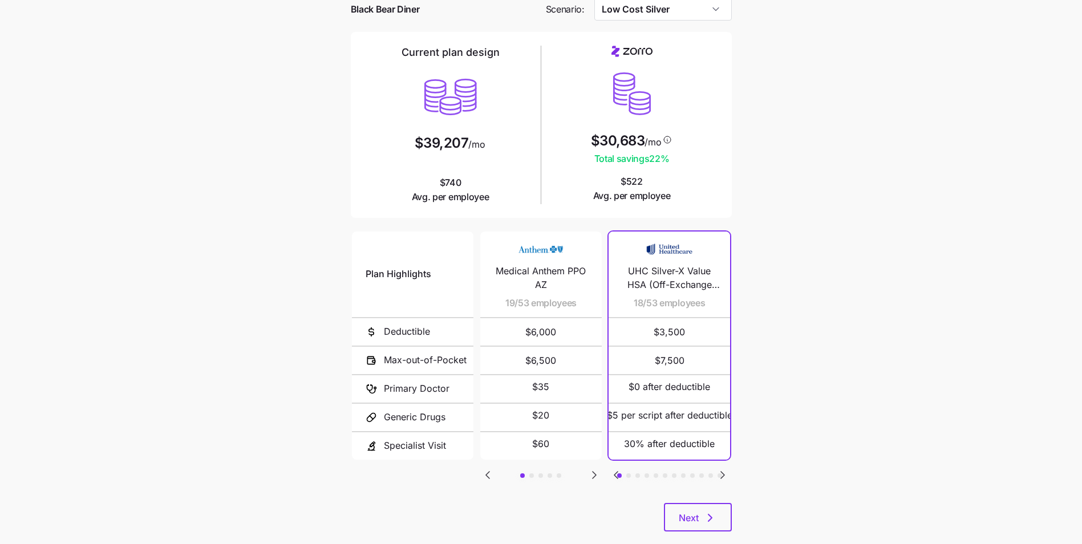
click at [723, 476] on icon "Go to next slide" at bounding box center [722, 475] width 3 height 7
click at [719, 475] on icon "Go to next slide" at bounding box center [723, 475] width 14 height 14
click at [729, 474] on icon "Go to next slide" at bounding box center [723, 475] width 14 height 14
click at [724, 475] on icon "Go to next slide" at bounding box center [722, 475] width 3 height 7
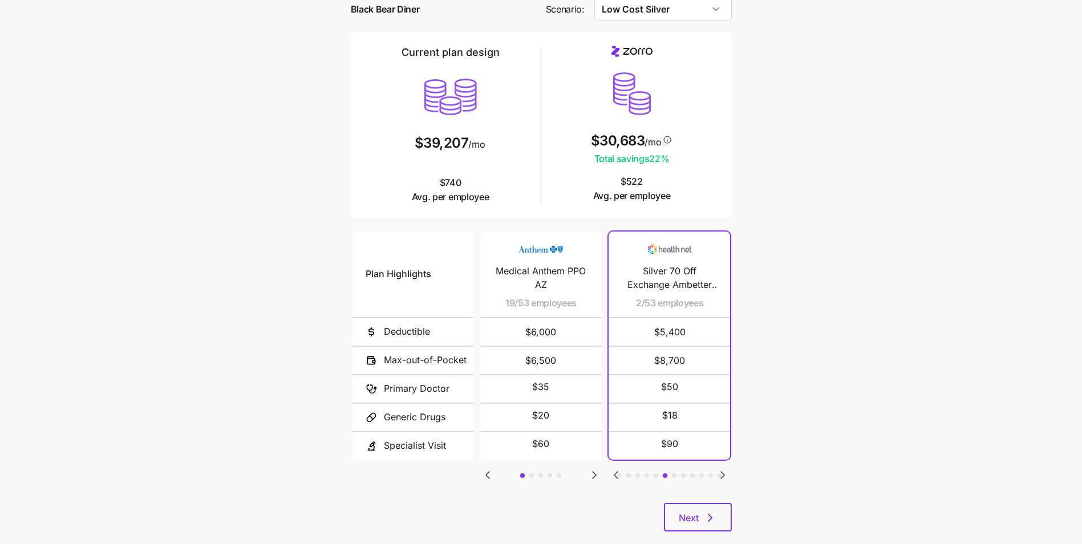
click at [719, 465] on div "Plan Highlights Deductible Max-out-of-Pocket Primary Doctor Generic Drugs Speci…" at bounding box center [541, 366] width 381 height 274
click at [720, 471] on icon "Go to next slide" at bounding box center [723, 475] width 14 height 14
click at [723, 469] on icon "Go to next slide" at bounding box center [723, 475] width 14 height 14
click at [722, 468] on icon "Go to next slide" at bounding box center [723, 475] width 14 height 14
click at [726, 477] on icon "Go to next slide" at bounding box center [723, 475] width 14 height 14
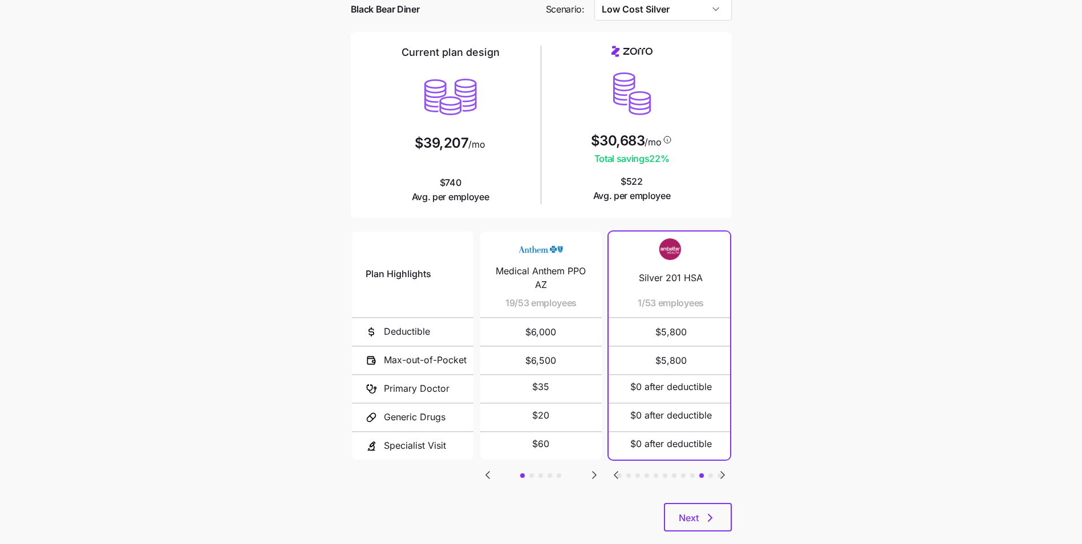
click at [725, 477] on icon "Go to next slide" at bounding box center [723, 475] width 14 height 14
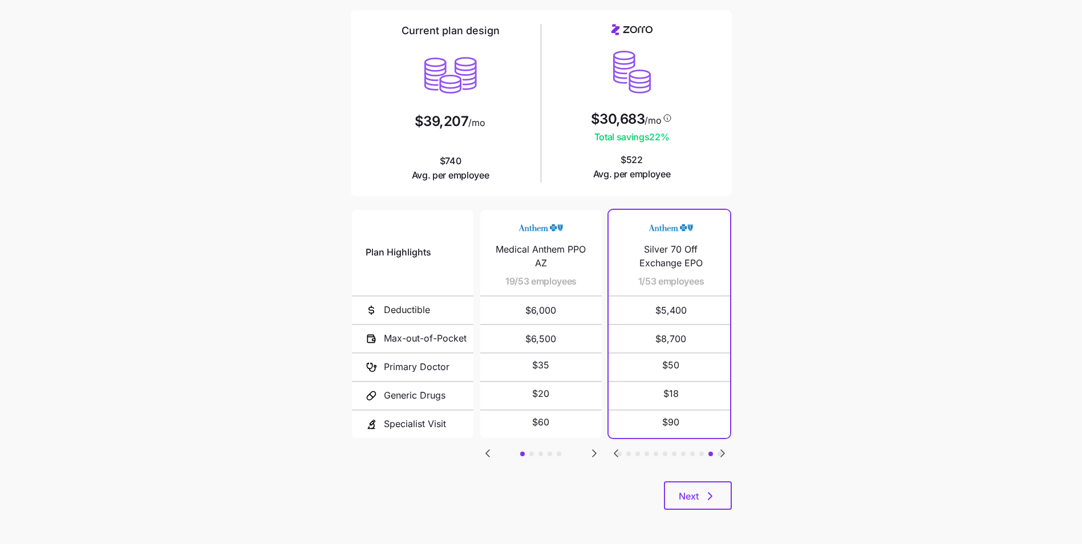
click at [728, 453] on icon "Go to next slide" at bounding box center [723, 454] width 14 height 14
click at [723, 452] on icon "Go to next slide" at bounding box center [722, 453] width 3 height 7
click at [617, 450] on icon "Go to previous slide" at bounding box center [615, 453] width 3 height 7
click at [677, 498] on button "Next" at bounding box center [698, 495] width 68 height 29
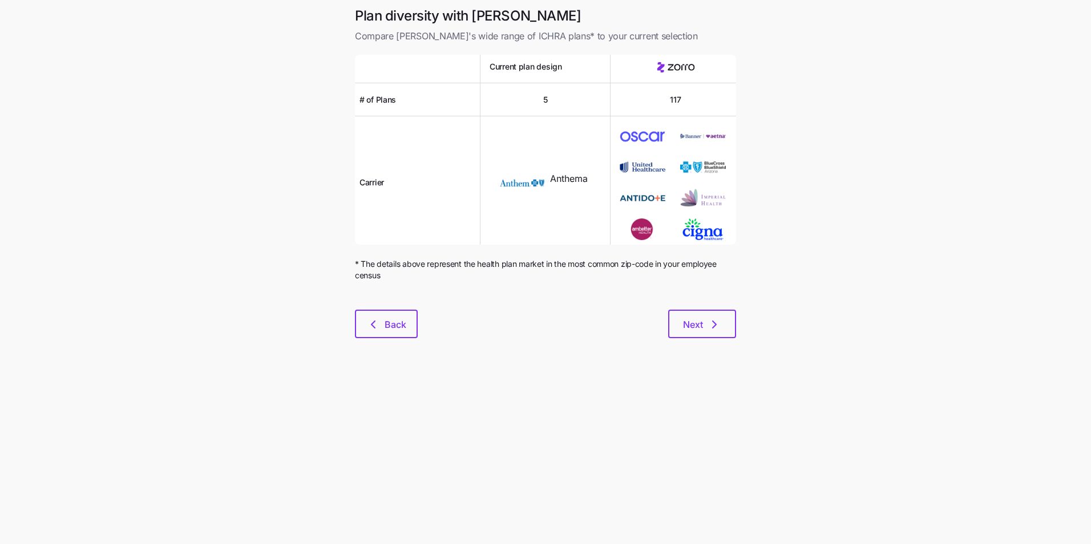
click at [698, 344] on div "Plan diversity with Zorro Compare [PERSON_NAME]'s wide range of ICHRA plans* to…" at bounding box center [545, 179] width 399 height 345
click at [710, 315] on button "Next" at bounding box center [702, 324] width 68 height 29
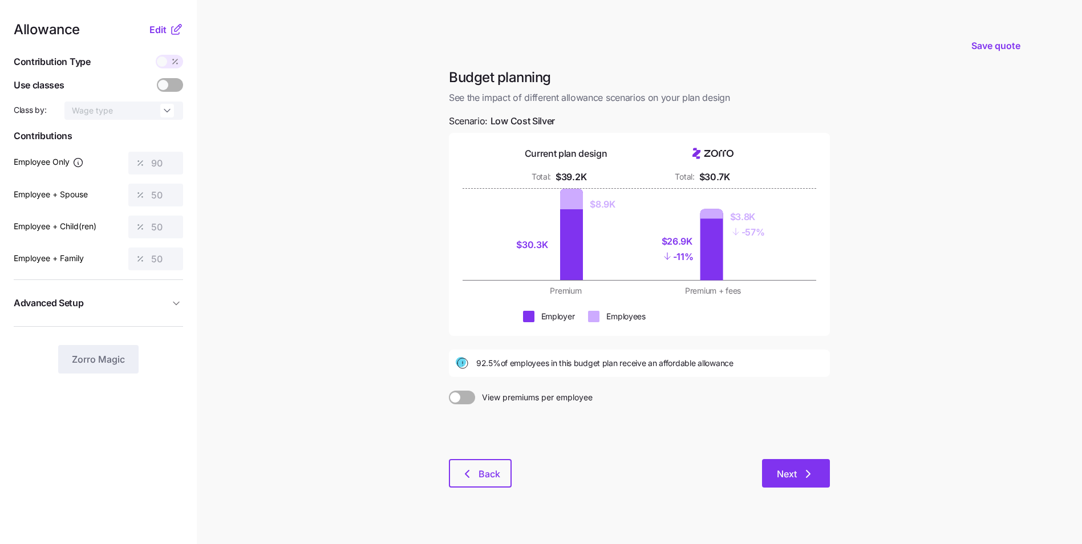
click at [794, 478] on span "Next" at bounding box center [787, 474] width 20 height 14
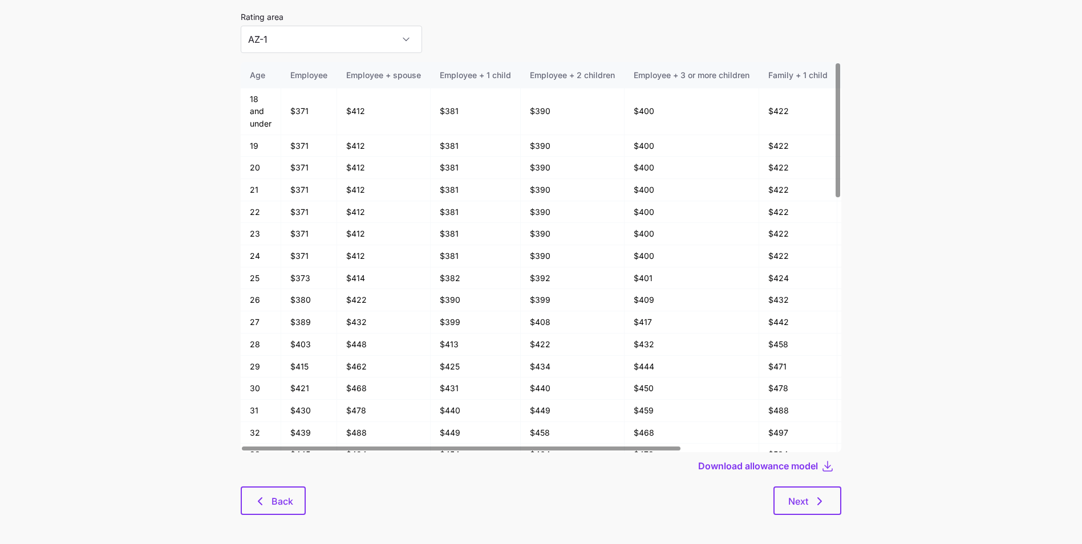
scroll to position [57, 0]
click at [817, 501] on icon "button" at bounding box center [820, 500] width 14 height 14
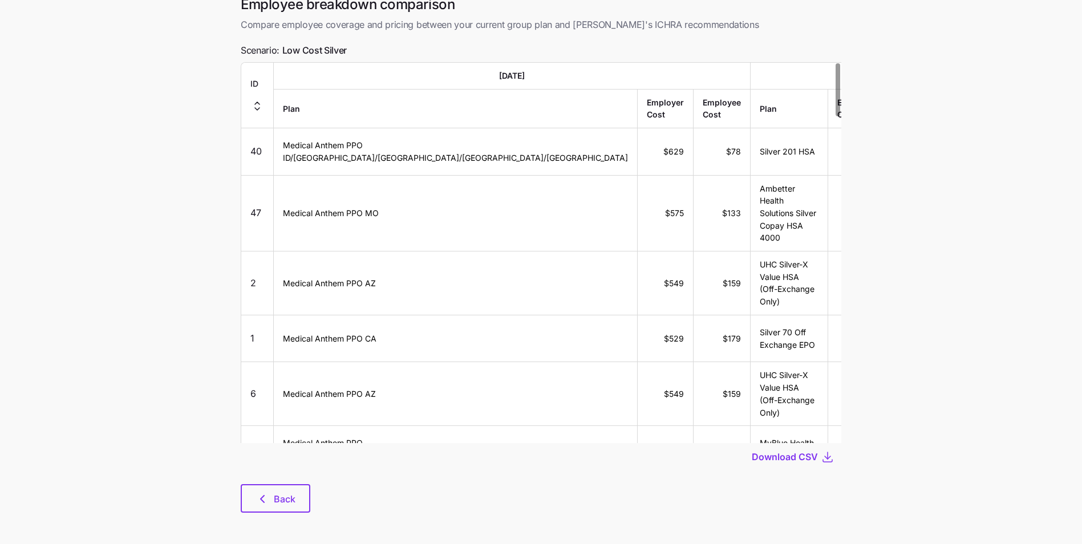
click at [905, 206] on main "Save quote Employee breakdown comparison Compare employee coverage and pricing …" at bounding box center [541, 245] width 1082 height 604
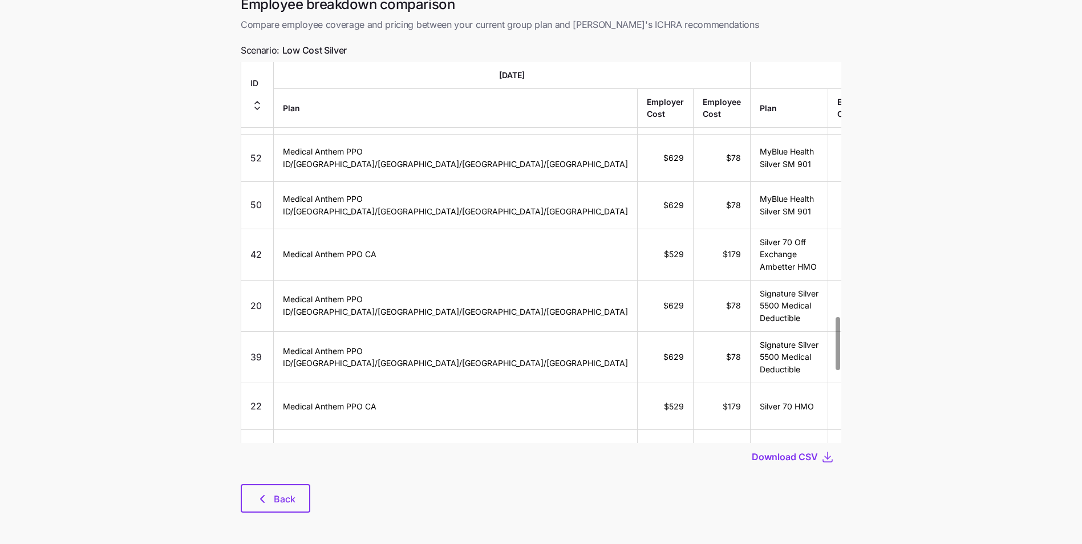
scroll to position [1825, 0]
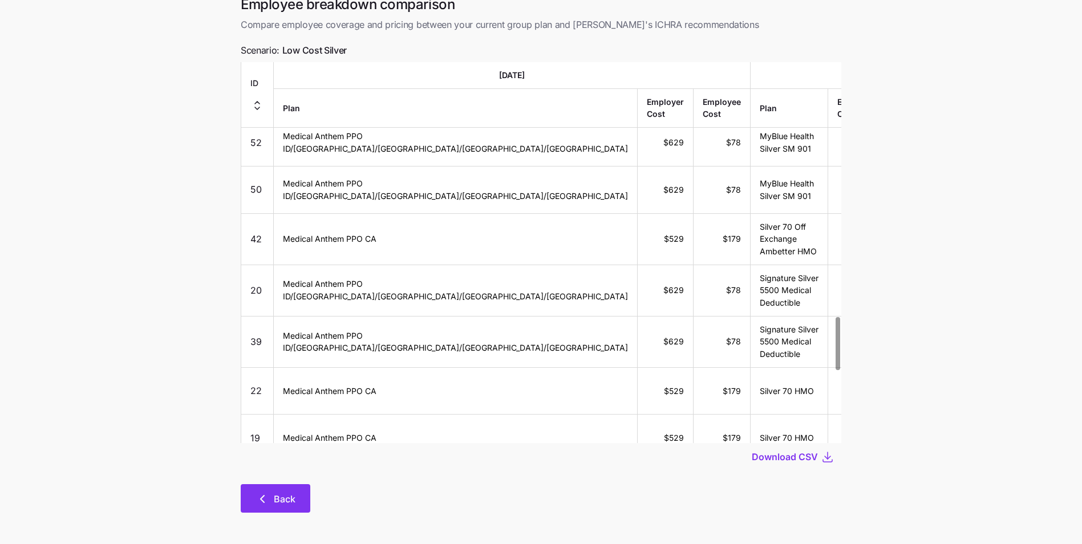
click at [258, 496] on icon "button" at bounding box center [263, 499] width 14 height 14
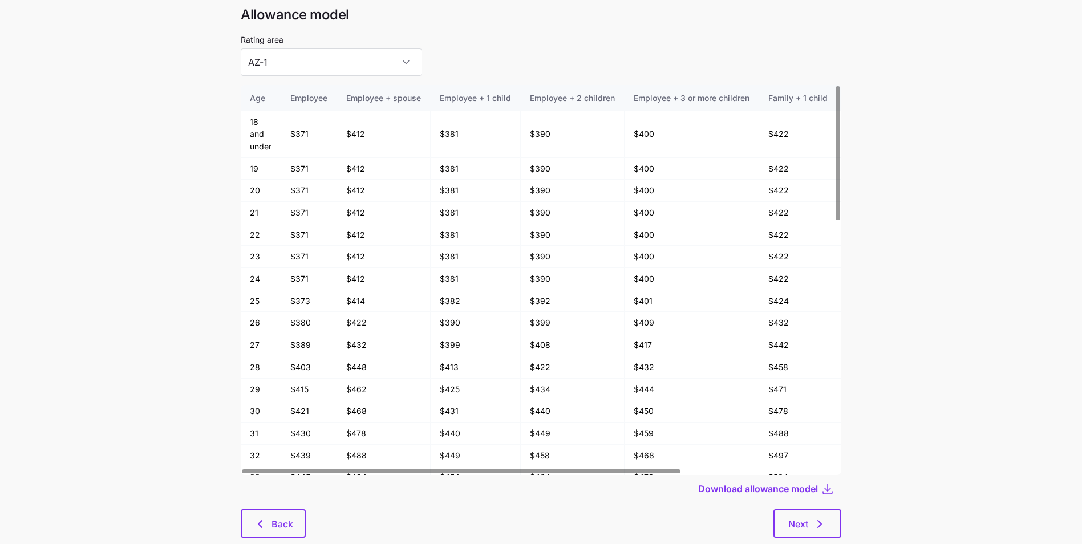
scroll to position [61, 0]
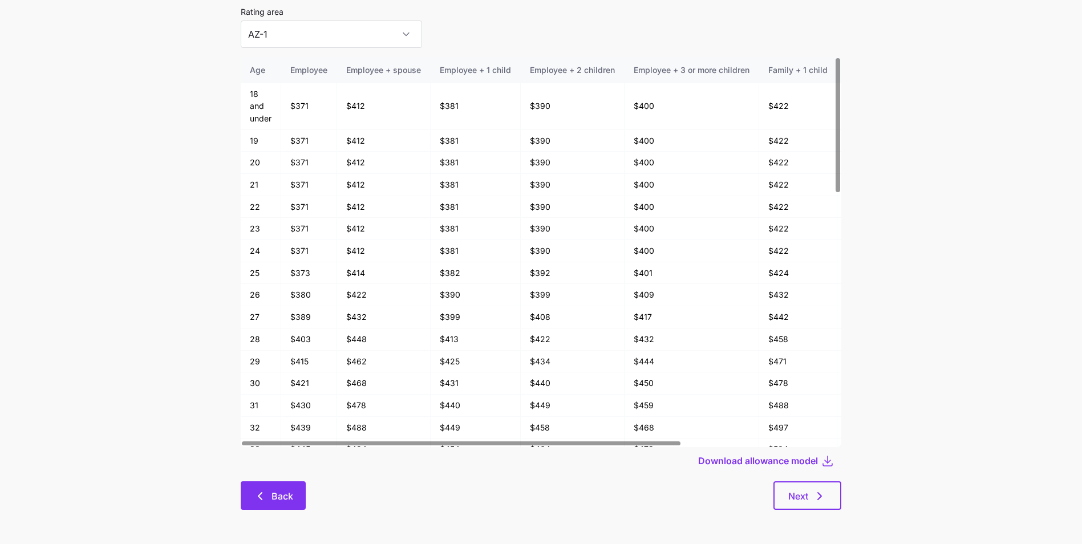
click at [258, 487] on button "Back" at bounding box center [273, 495] width 65 height 29
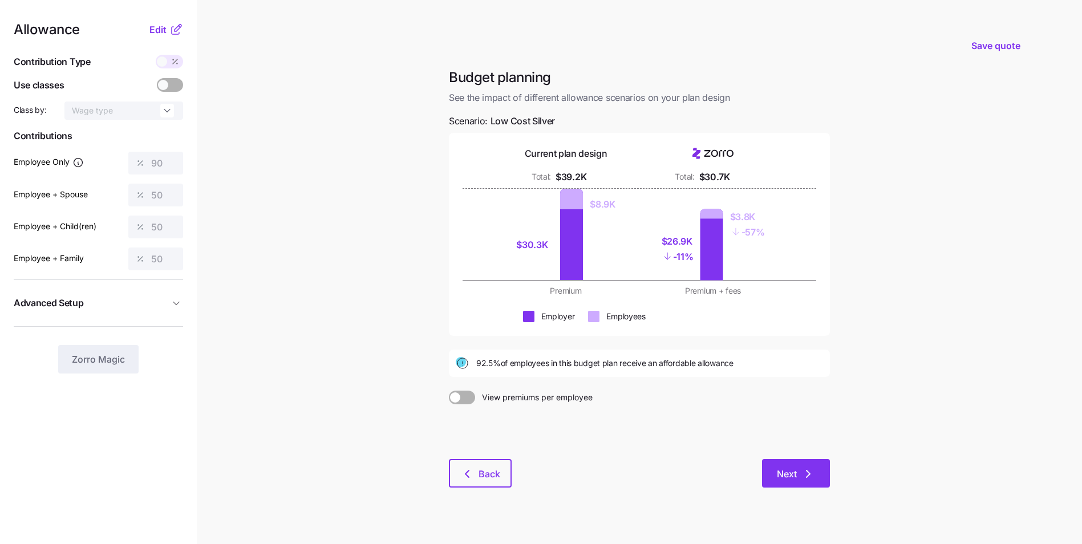
click at [797, 471] on span "Next" at bounding box center [796, 474] width 38 height 14
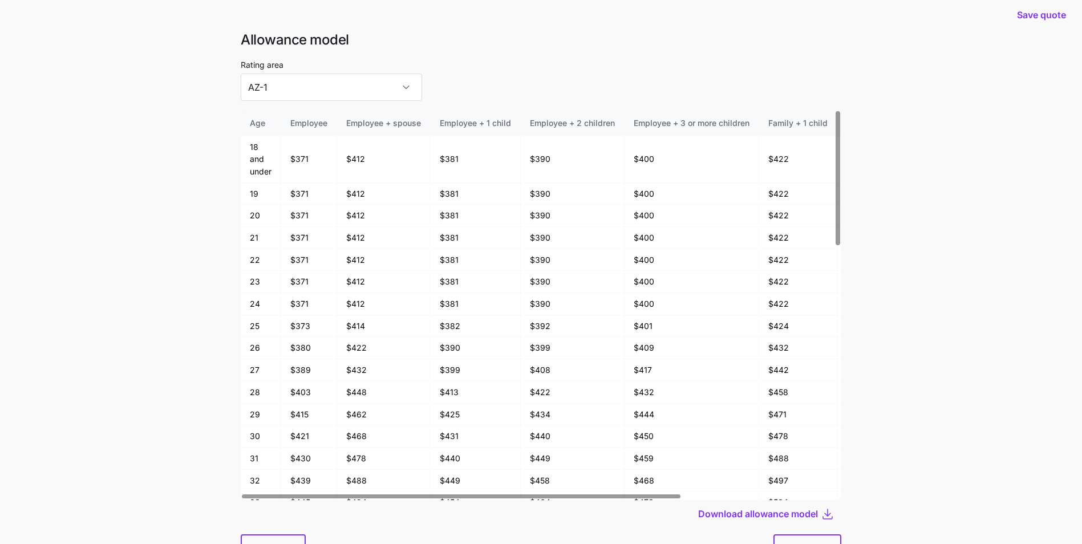
scroll to position [61, 0]
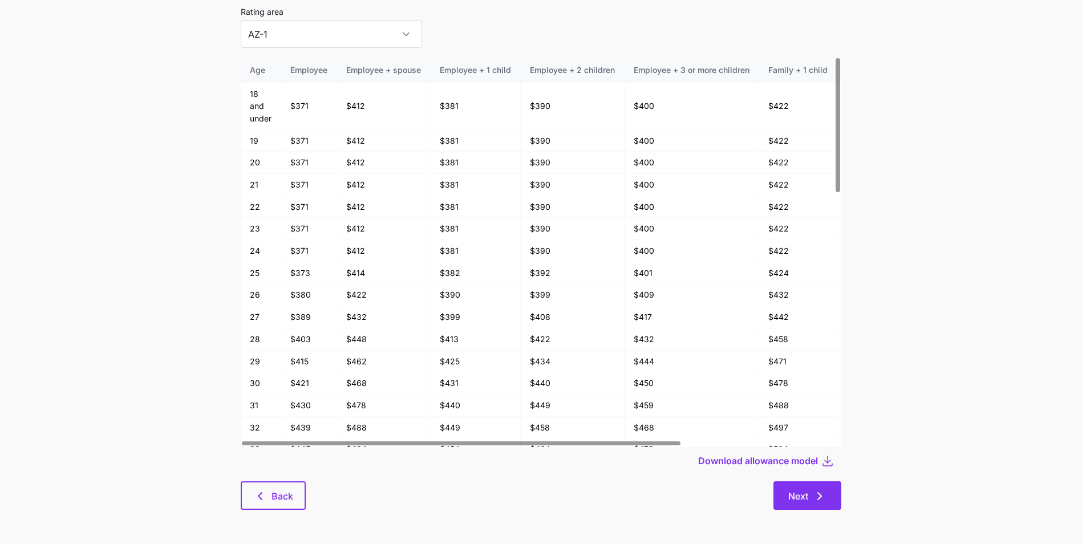
click at [805, 499] on span "Next" at bounding box center [798, 496] width 20 height 14
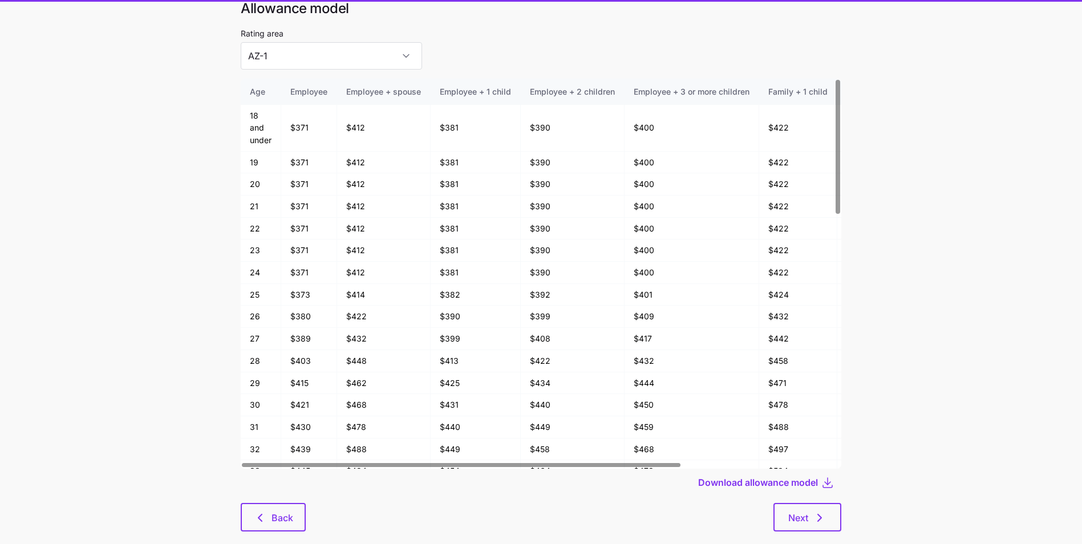
scroll to position [57, 0]
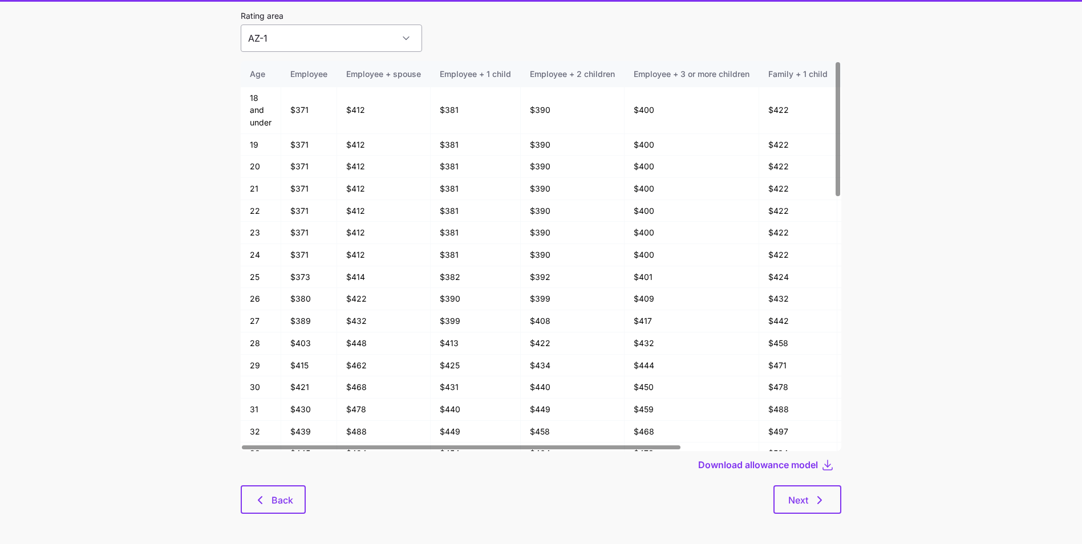
click at [313, 35] on input "AZ-1" at bounding box center [331, 38] width 181 height 27
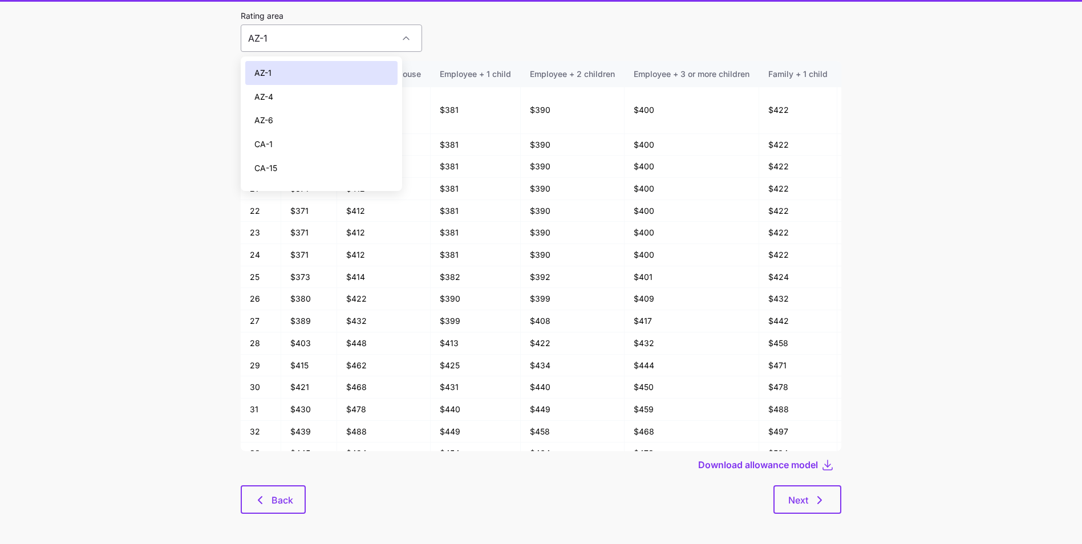
click at [348, 36] on input "AZ-1" at bounding box center [331, 38] width 181 height 27
drag, startPoint x: 348, startPoint y: 36, endPoint x: 301, endPoint y: 38, distance: 47.4
click at [301, 38] on input "AZ-1" at bounding box center [331, 38] width 181 height 27
click at [307, 38] on input "AZ-1" at bounding box center [331, 38] width 181 height 27
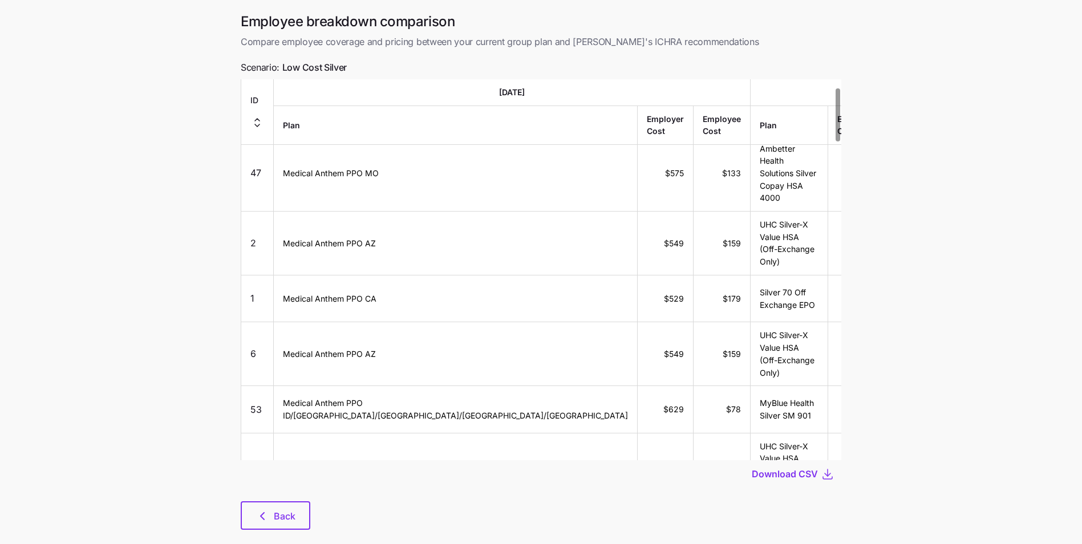
scroll to position [60, 0]
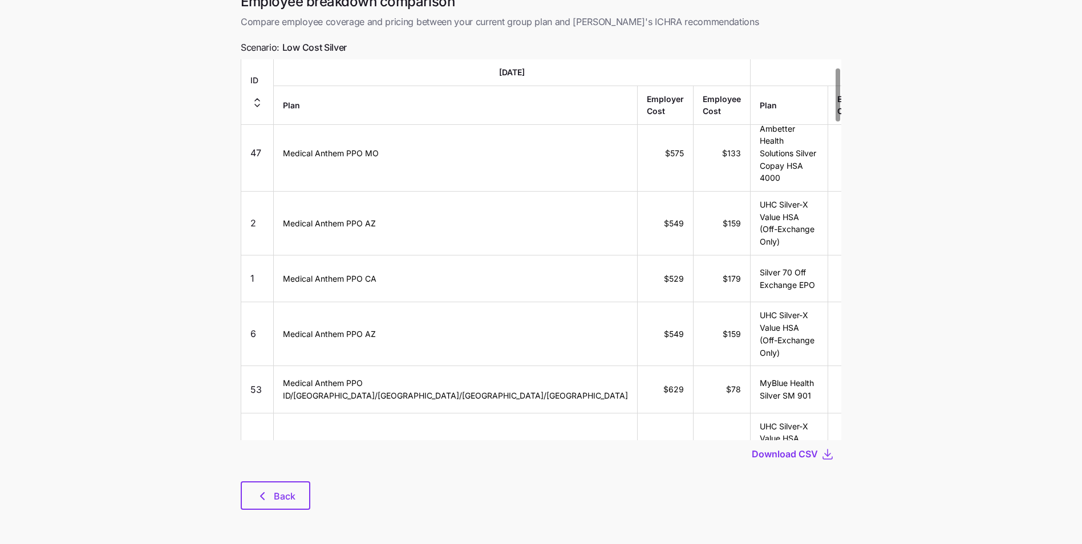
click at [271, 479] on div at bounding box center [541, 475] width 601 height 14
click at [275, 489] on span "Back" at bounding box center [285, 496] width 22 height 14
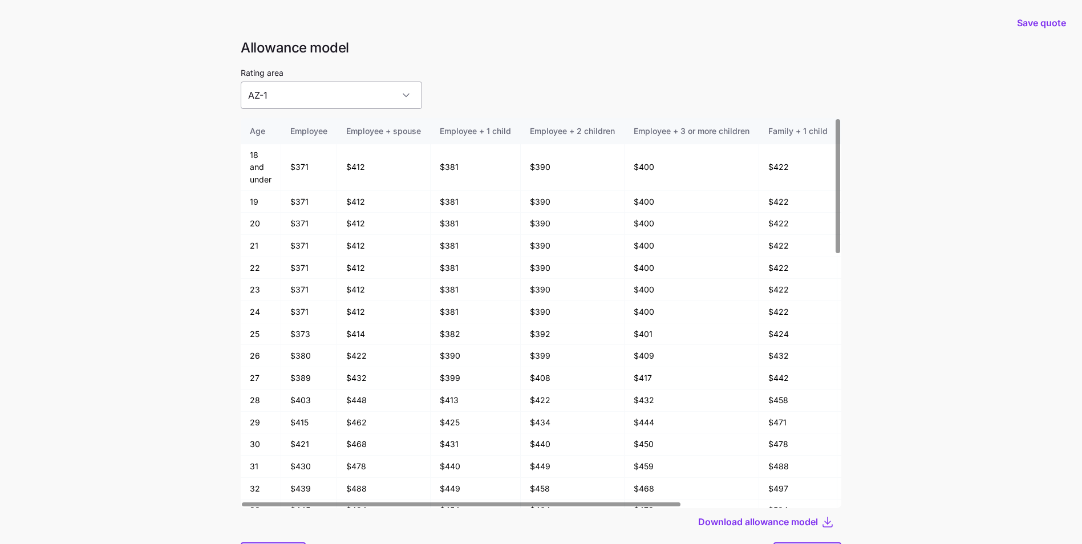
click at [298, 96] on input "AZ-1" at bounding box center [331, 95] width 181 height 27
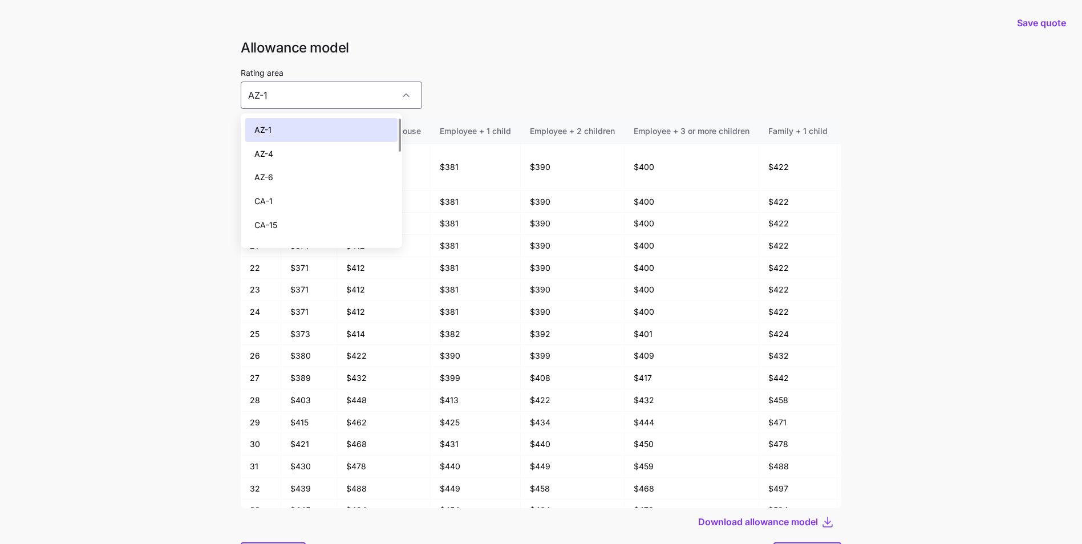
scroll to position [57, 0]
click at [286, 143] on div "CA-1" at bounding box center [321, 144] width 152 height 24
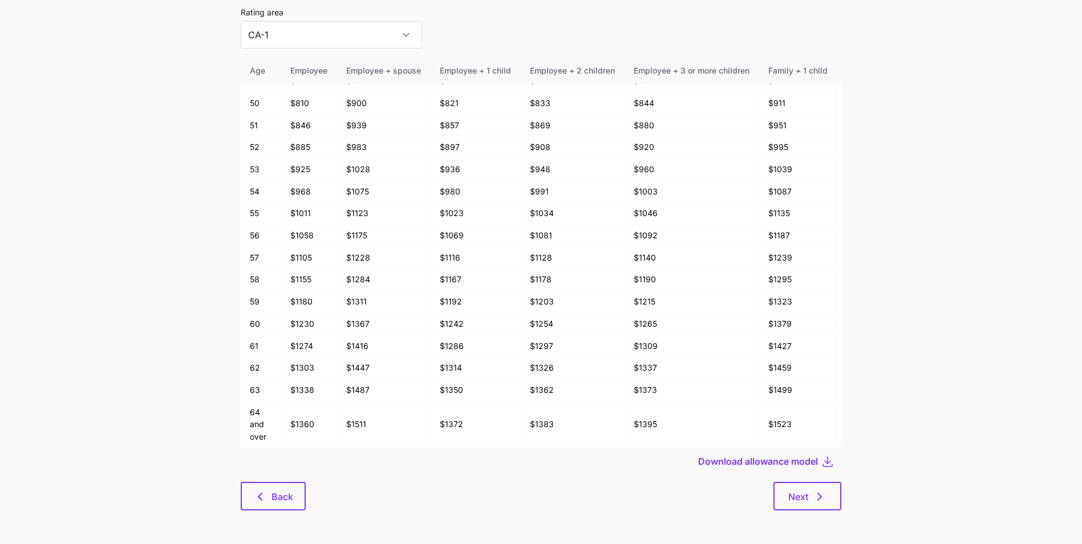
scroll to position [61, 0]
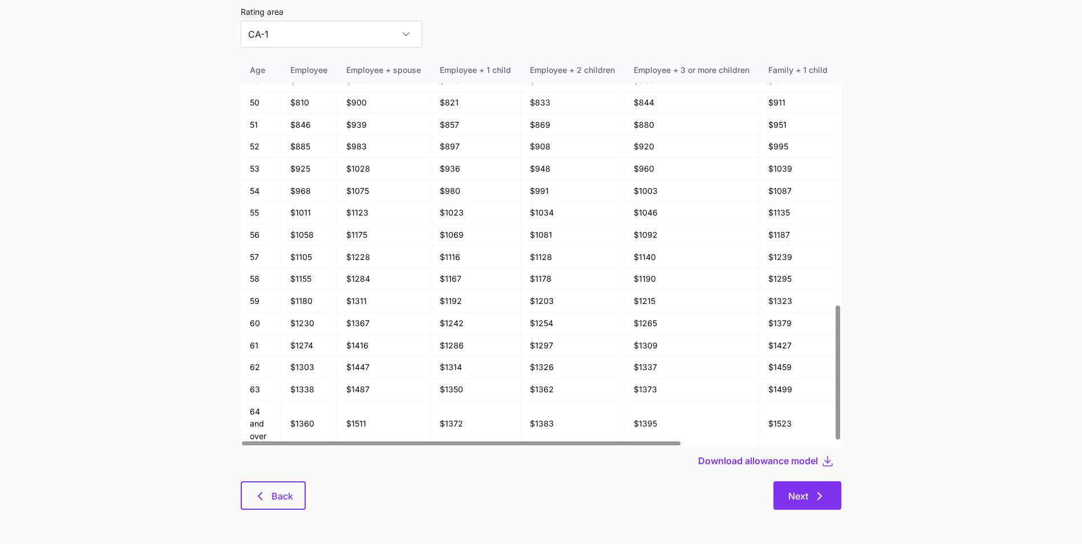
click at [805, 499] on span "Next" at bounding box center [798, 496] width 20 height 14
type input "AZ-1"
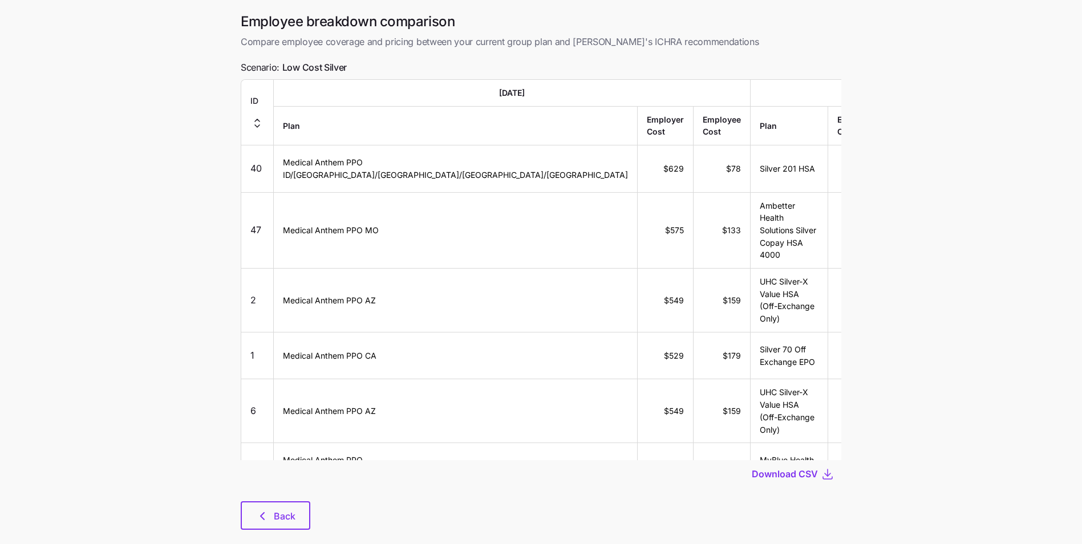
scroll to position [57, 0]
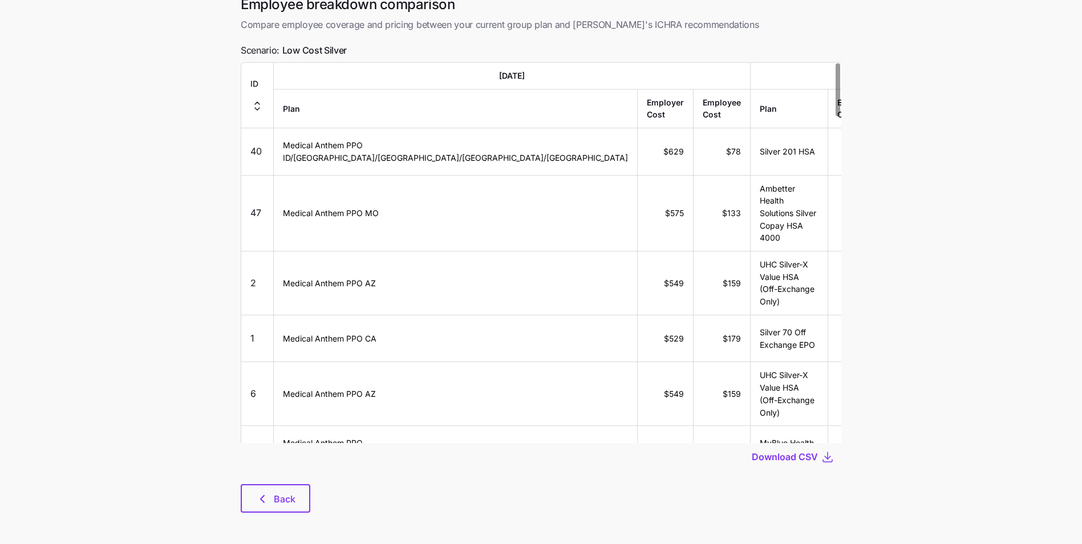
click at [287, 513] on div "Employee breakdown comparison Compare employee coverage and pricing between you…" at bounding box center [541, 260] width 619 height 531
click at [285, 504] on span "Back" at bounding box center [285, 499] width 22 height 14
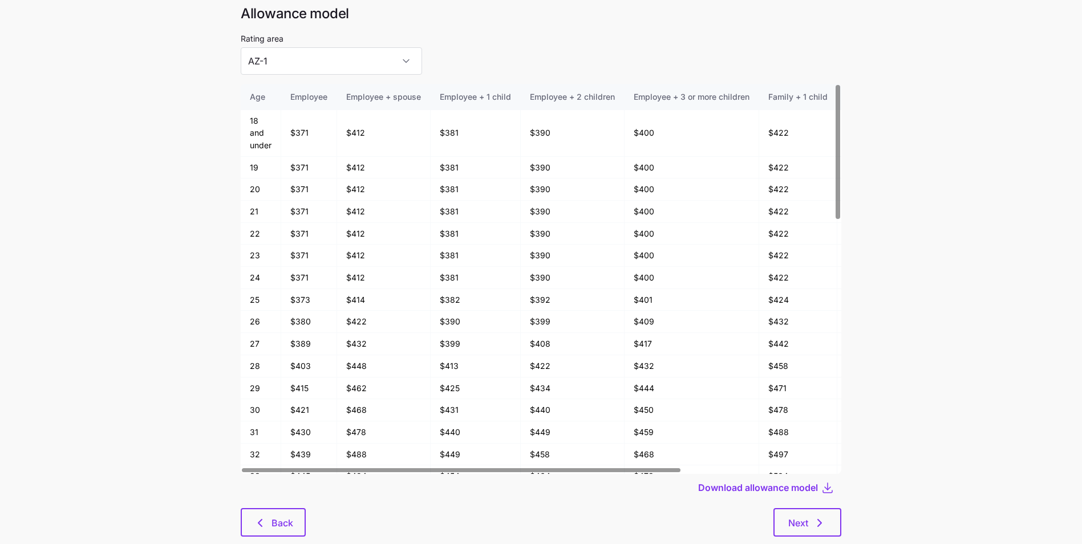
scroll to position [61, 0]
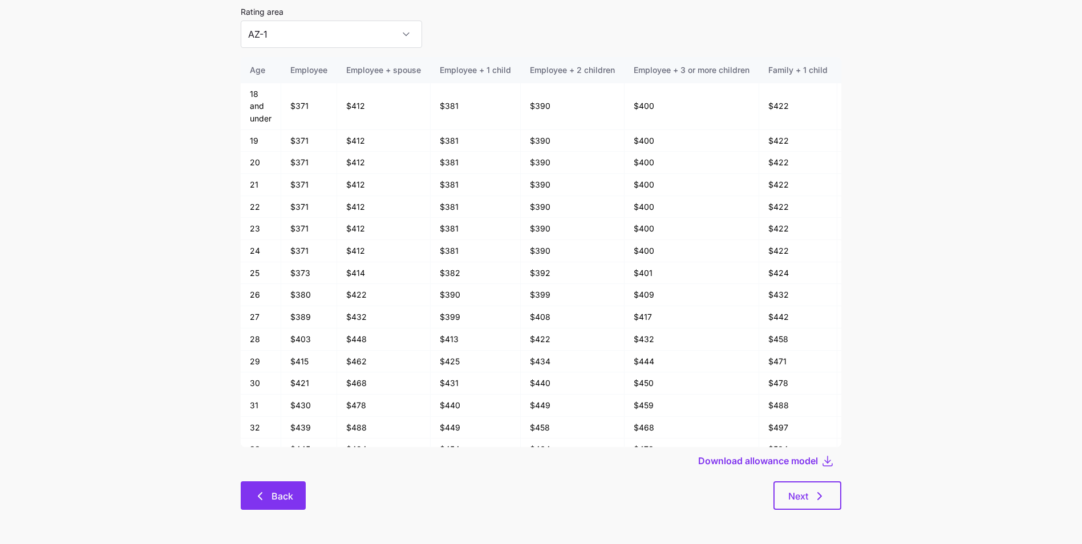
click at [272, 483] on button "Back" at bounding box center [273, 495] width 65 height 29
